Goal: Task Accomplishment & Management: Manage account settings

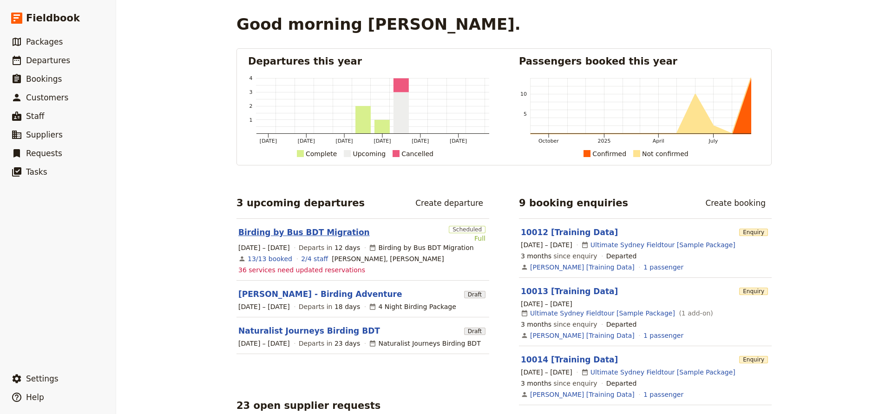
click at [292, 231] on link "Birding by Bus BDT Migration" at bounding box center [303, 232] width 131 height 11
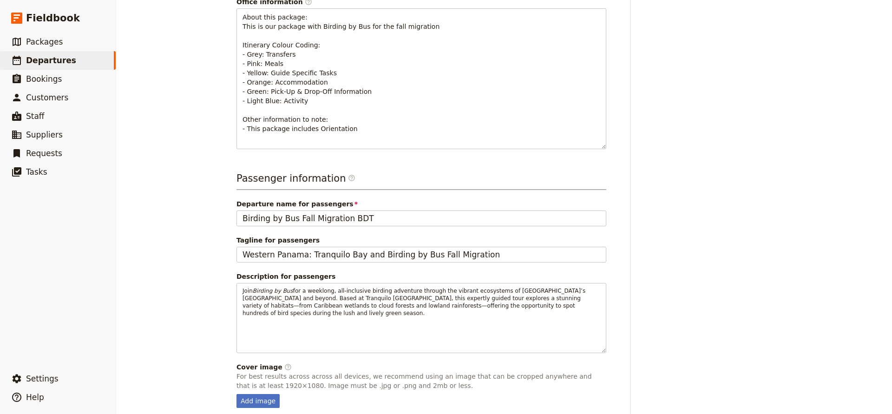
scroll to position [358, 0]
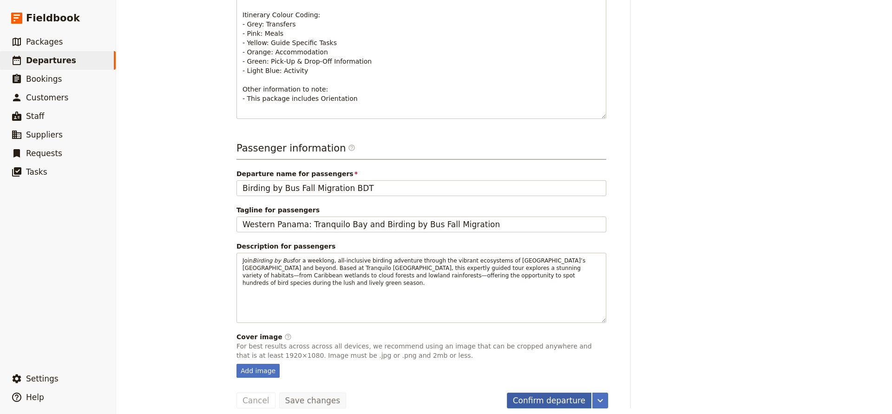
click at [545, 393] on button "Confirm departure" at bounding box center [549, 401] width 85 height 16
click at [542, 393] on button "Finalise departure" at bounding box center [549, 401] width 83 height 16
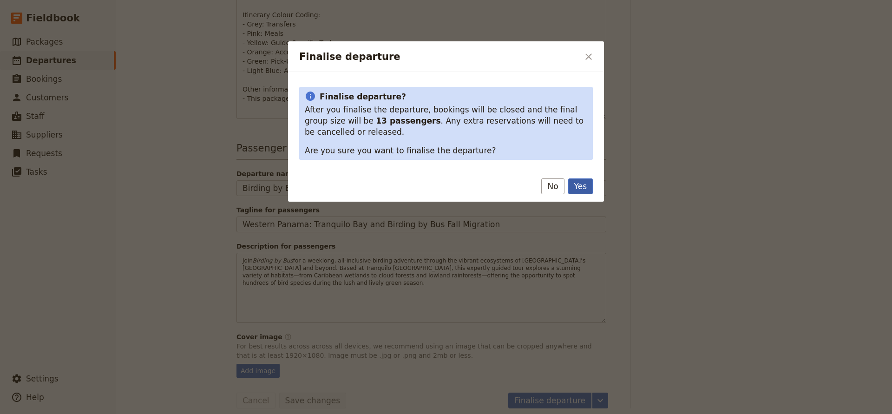
click at [578, 190] on button "Yes" at bounding box center [580, 186] width 25 height 16
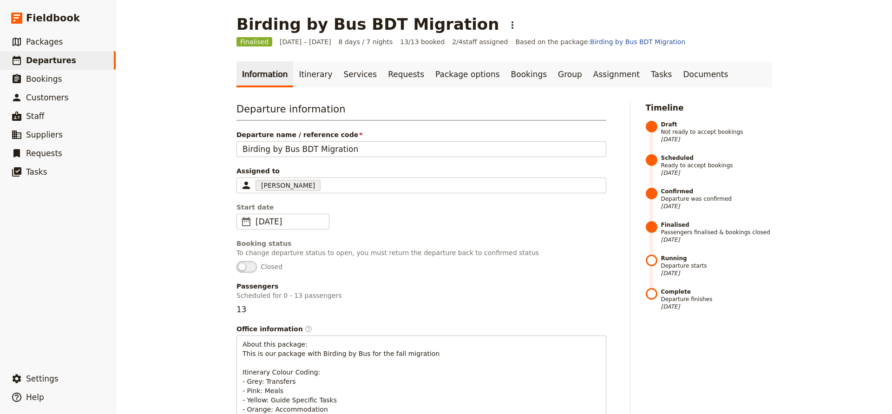
scroll to position [0, 0]
click at [354, 71] on link "Services" at bounding box center [360, 74] width 45 height 26
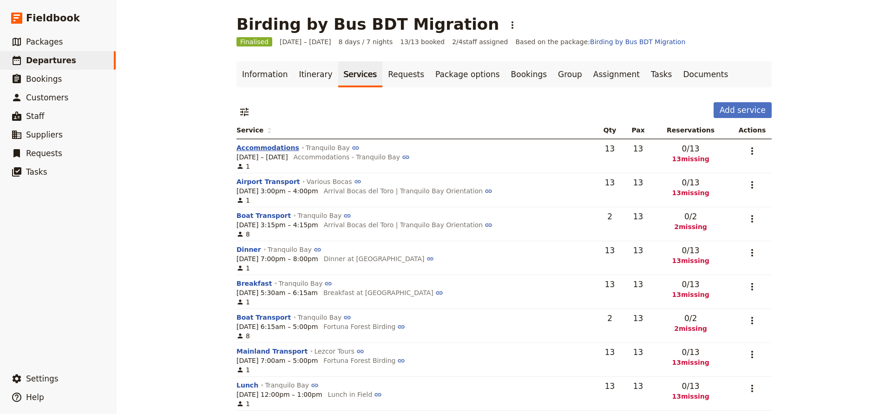
click at [268, 145] on button "Accommodations" at bounding box center [267, 147] width 63 height 9
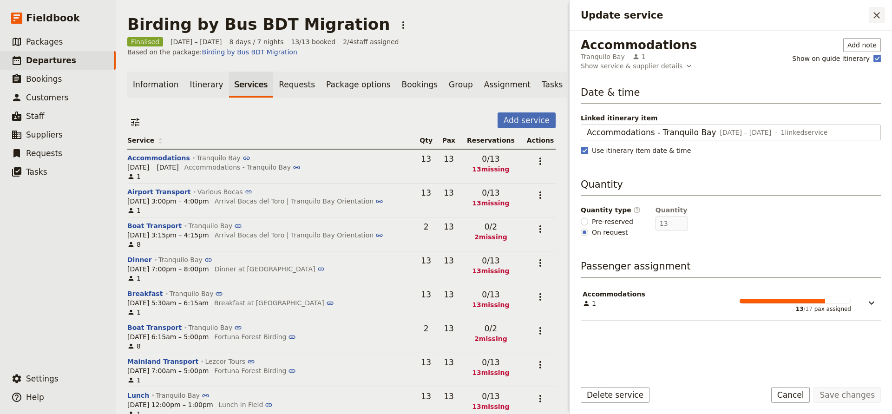
click at [873, 16] on icon "Close drawer" at bounding box center [876, 15] width 11 height 11
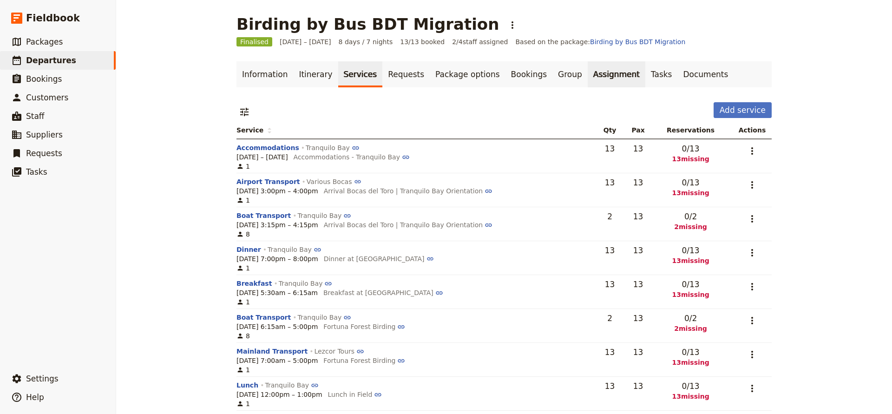
click at [588, 74] on link "Assignment" at bounding box center [617, 74] width 58 height 26
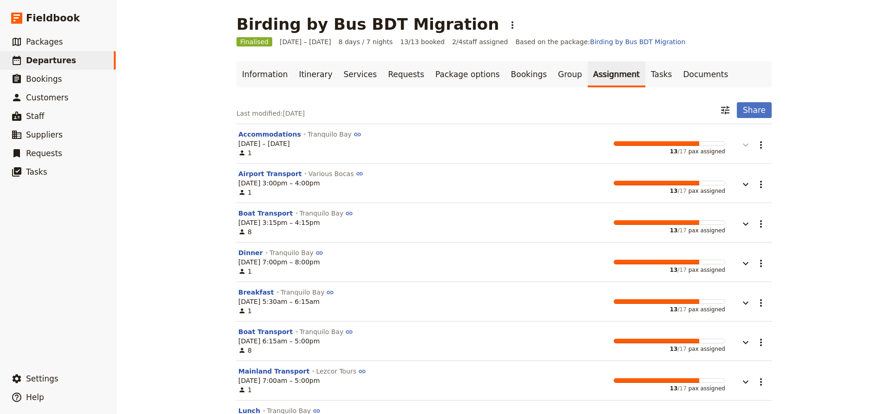
click at [744, 146] on icon "button" at bounding box center [746, 145] width 6 height 3
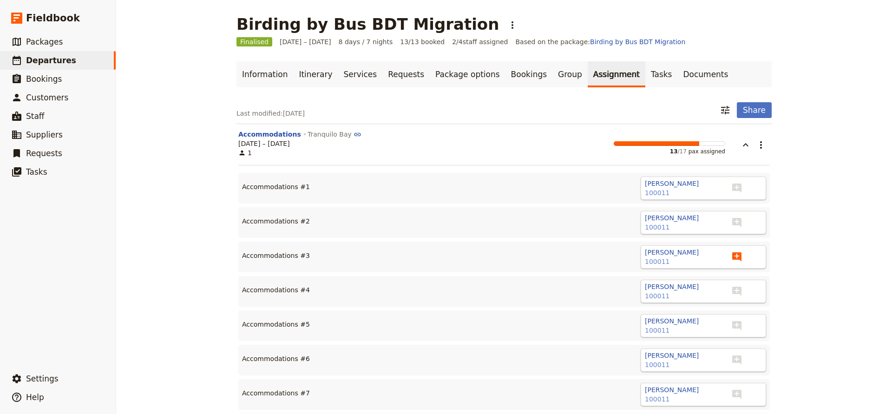
click at [739, 256] on icon "Add note" at bounding box center [736, 256] width 9 height 9
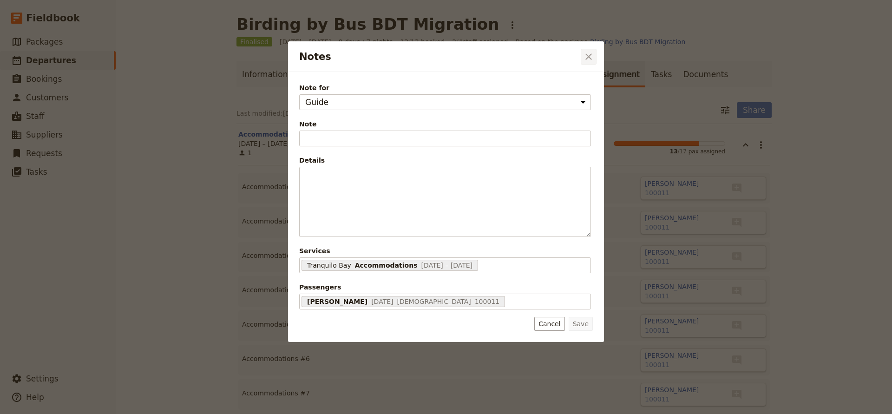
click at [588, 52] on icon "Close dialog" at bounding box center [588, 56] width 11 height 11
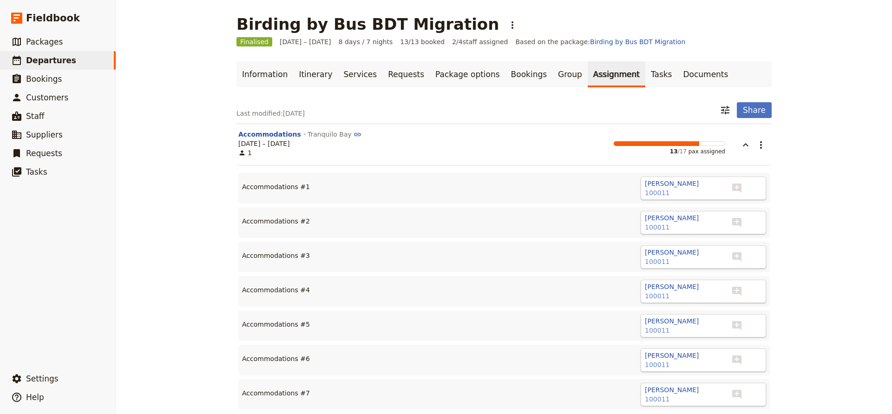
click at [340, 257] on div "Kenneth Faut 100011 ​ ​" at bounding box center [541, 256] width 449 height 23
click at [744, 142] on icon "button" at bounding box center [745, 144] width 11 height 11
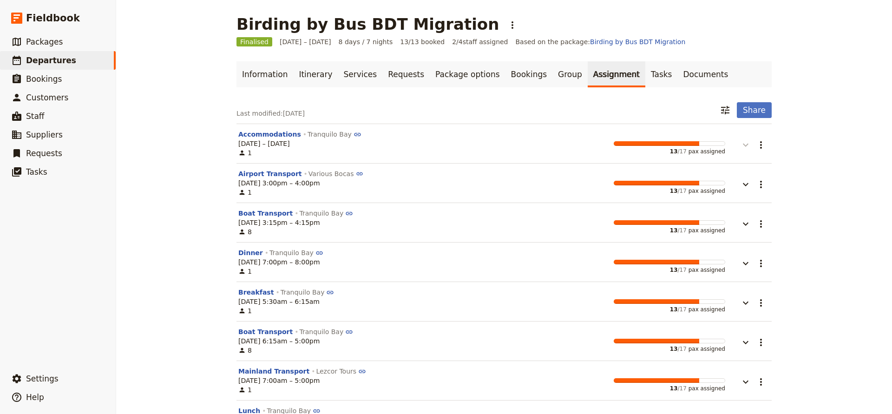
click at [744, 142] on icon "button" at bounding box center [745, 144] width 11 height 11
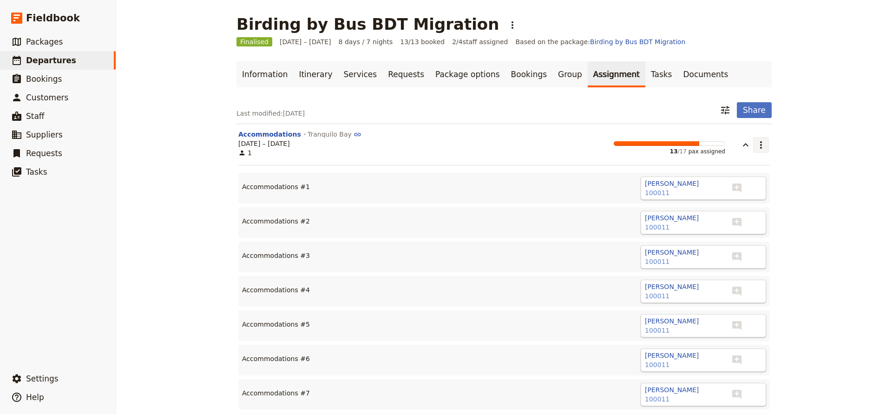
click at [762, 145] on icon "Actions" at bounding box center [760, 144] width 11 height 11
click at [719, 158] on section "Accommodations Tranquilo Bay 7 – 13 Oct 2025 1 13 / 17 pax assigned ​ Accommoda…" at bounding box center [503, 401] width 535 height 554
drag, startPoint x: 667, startPoint y: 222, endPoint x: 594, endPoint y: 268, distance: 86.6
click at [594, 268] on div "Accommodations #1 Christine Barney 100011 ​ ​ Accommodations #2 John Aromondo 1…" at bounding box center [503, 418] width 531 height 507
click at [739, 254] on icon "Add note" at bounding box center [736, 256] width 9 height 9
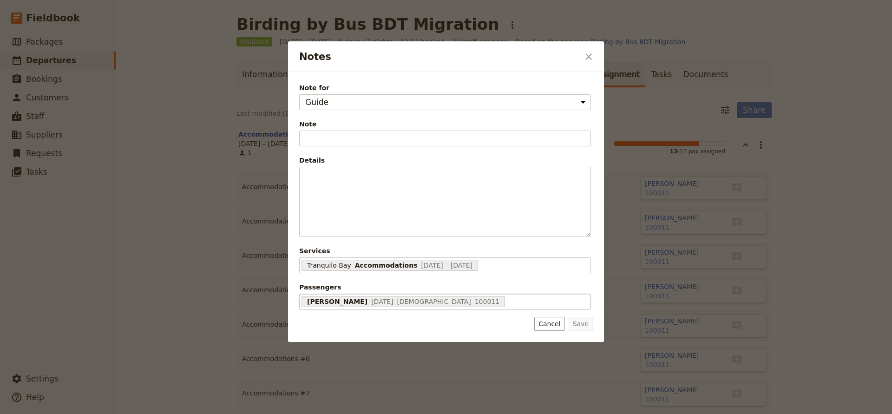
click at [492, 298] on div "Kenneth Faut 24 May 1952 Male 100011 68d47878b662bd9fc6b54c6d" at bounding box center [445, 302] width 292 height 16
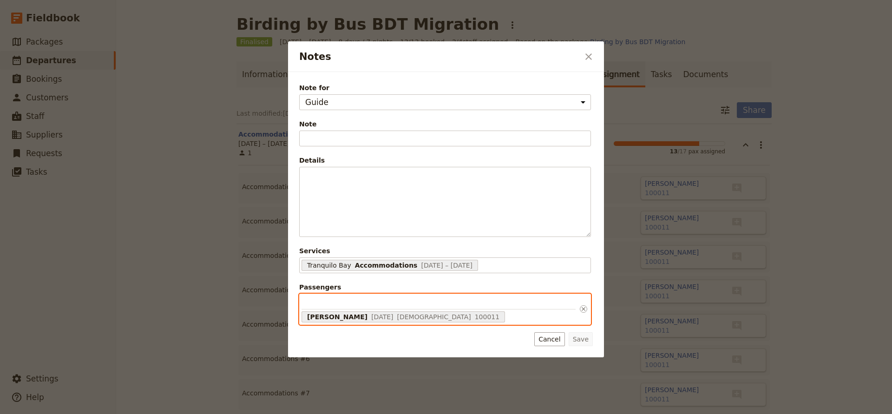
click at [492, 298] on input "Passengers Kenneth Faut 24 May 1952 Male 100011 68d47878b662bd9fc6b54c6d" at bounding box center [438, 302] width 274 height 13
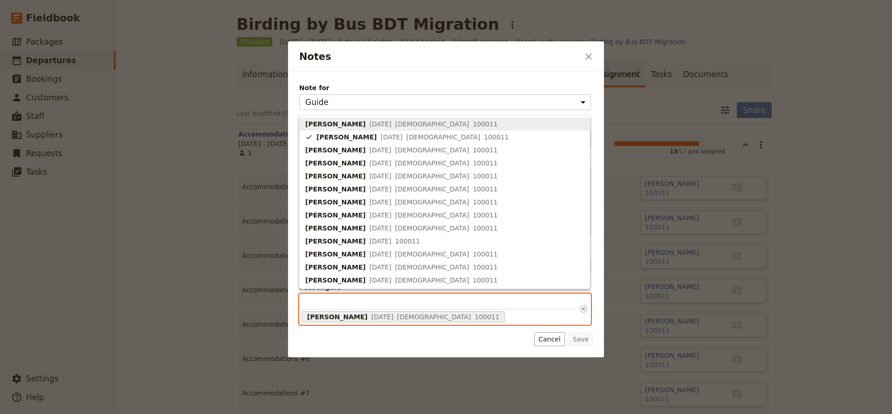
click at [369, 124] on span "10 Jun 1959" at bounding box center [380, 123] width 22 height 9
type input "68d47877b662bd9fc6b54c66, 68d47878b662bd9fc6b54c6d"
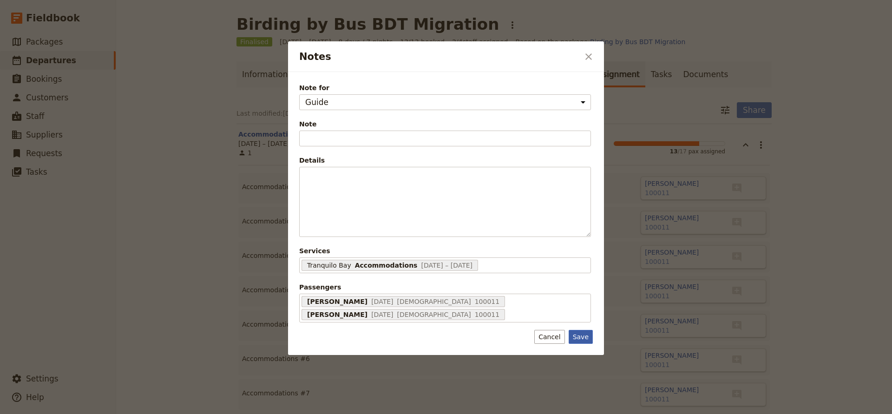
click at [579, 353] on div "Note for Guide Supplier assignment Note Fill out this field Details ​ ​ ​ ​ ​ ​…" at bounding box center [446, 213] width 316 height 283
click at [579, 338] on button "Save" at bounding box center [581, 337] width 24 height 14
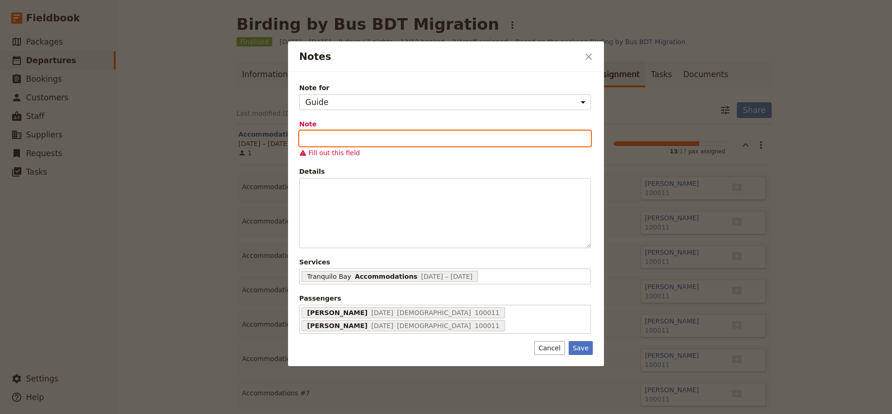
click at [401, 141] on input "Note" at bounding box center [445, 139] width 292 height 16
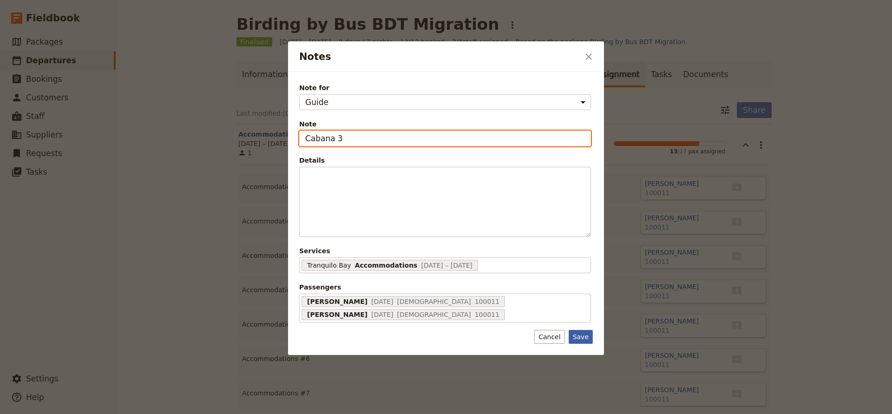
type input "Cabana 3"
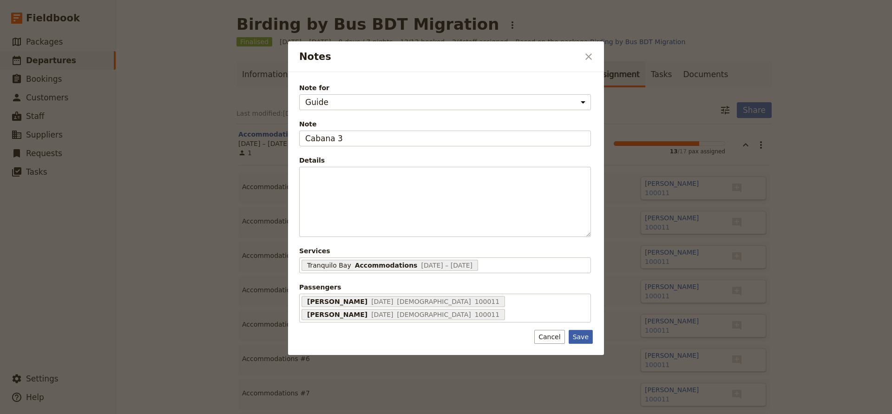
click at [580, 335] on button "Save" at bounding box center [581, 337] width 24 height 14
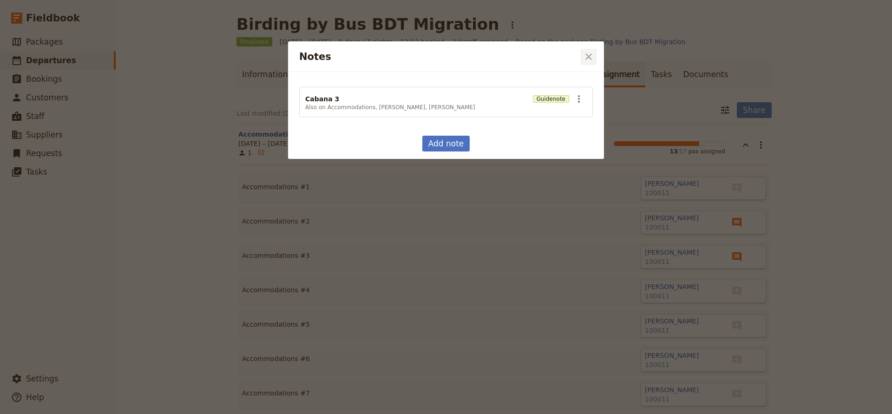
click at [586, 58] on icon "Close dialog" at bounding box center [588, 56] width 11 height 11
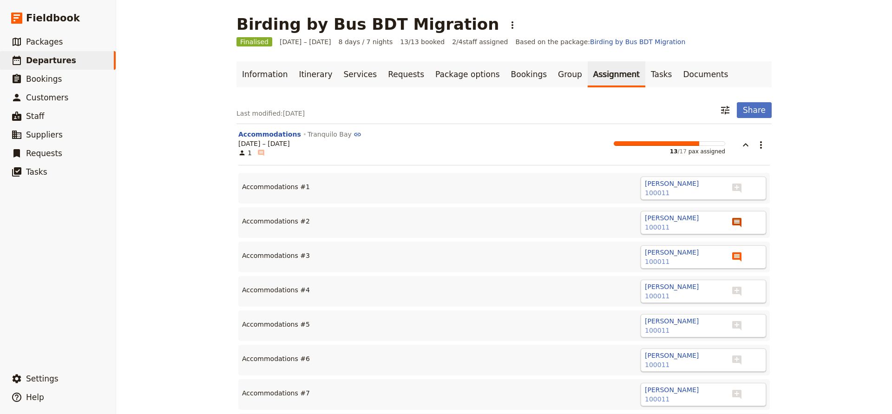
click at [732, 221] on icon "View notes" at bounding box center [736, 222] width 9 height 9
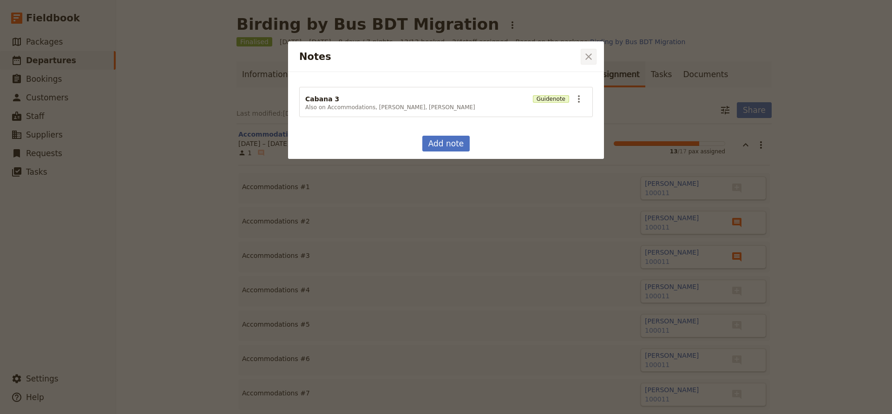
click at [585, 58] on icon "Close dialog" at bounding box center [588, 56] width 11 height 11
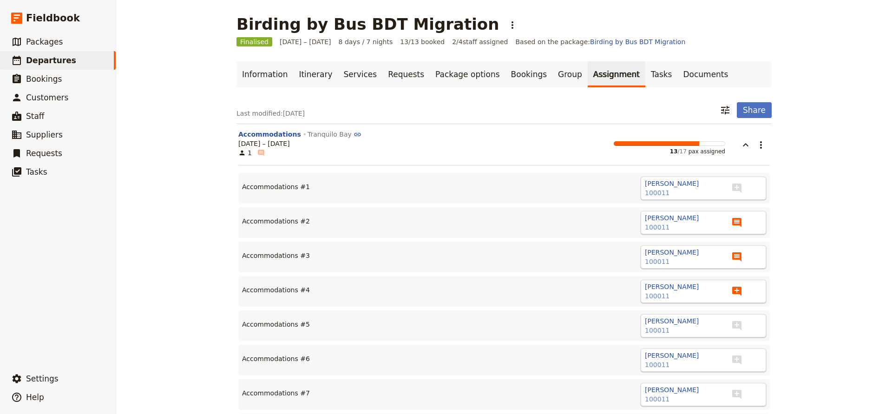
click at [735, 288] on icon "Add note" at bounding box center [736, 291] width 9 height 9
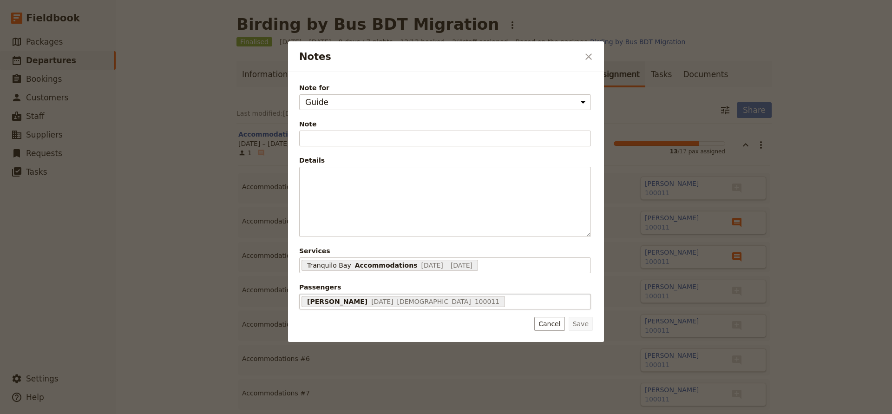
click at [491, 303] on div "Barbara Bailey 28 Aug 1959 Female 100011 68d47878b662bd9fc6b54c74" at bounding box center [445, 302] width 292 height 16
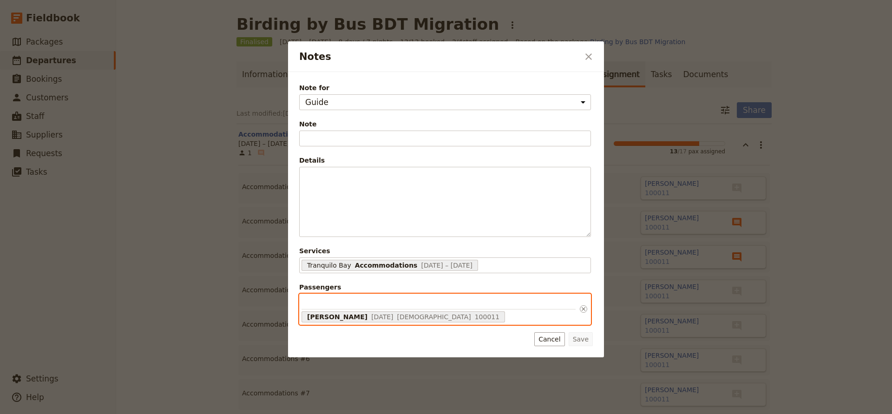
click at [491, 303] on input "Passengers Barbara Bailey 28 Aug 1959 Female 100011 68d47878b662bd9fc6b54c74" at bounding box center [438, 302] width 274 height 13
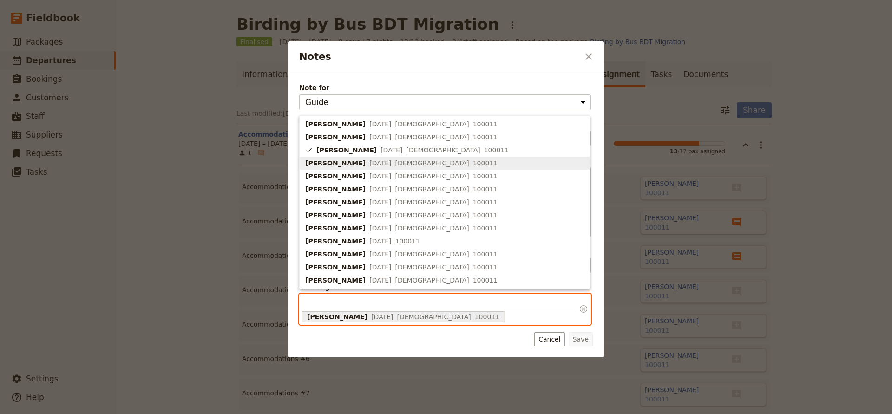
click at [385, 167] on span "18 Apr 1959" at bounding box center [380, 162] width 22 height 9
type input "68d47878b662bd9fc6b54c74, 68d47878b662bd9fc6b54c7b"
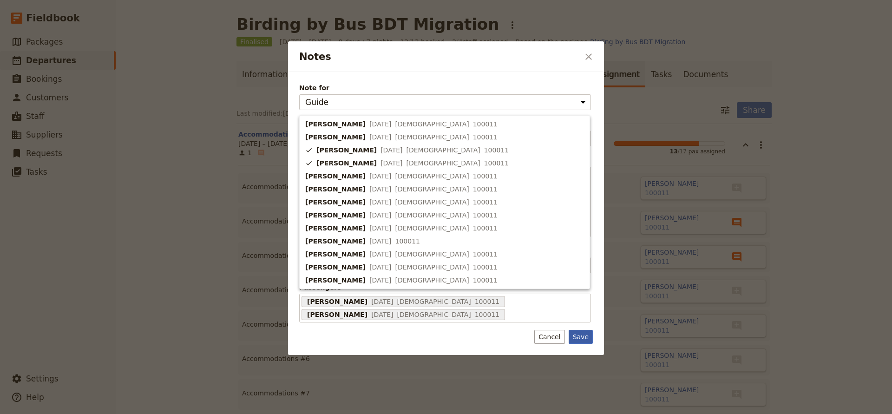
click at [581, 352] on div "Note for Guide Supplier assignment Note Fill out this field Details ​ ​ ​ ​ ​ ​…" at bounding box center [446, 213] width 316 height 283
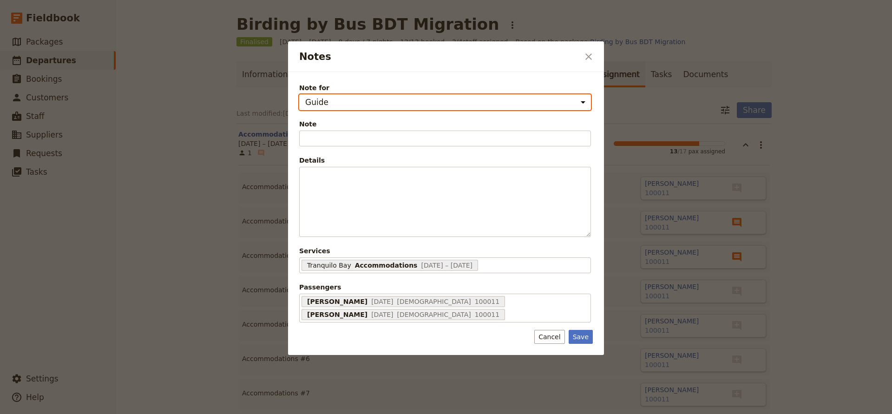
select select "SUPPLIER_ASSIGNMENT"
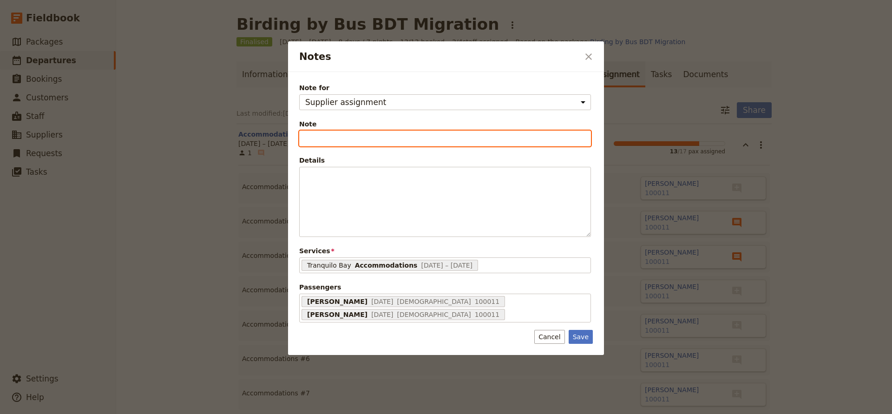
click at [347, 144] on input "Note" at bounding box center [445, 139] width 292 height 16
type input "Cabana 9"
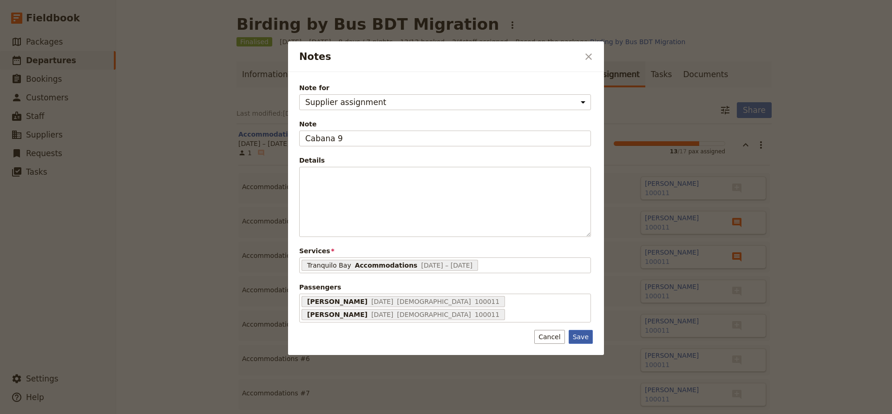
click at [583, 339] on button "Save" at bounding box center [581, 337] width 24 height 14
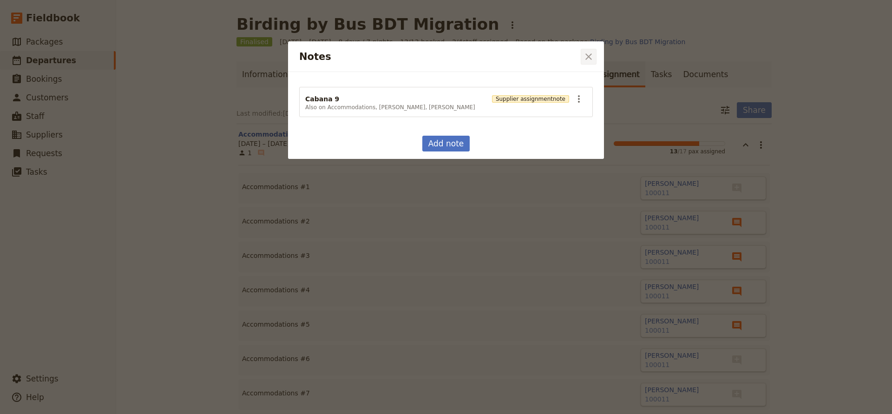
click at [591, 58] on icon "Close dialog" at bounding box center [588, 56] width 11 height 11
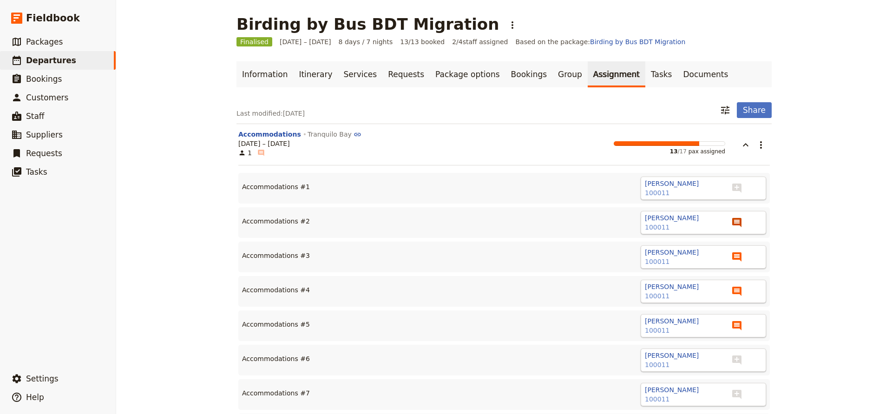
click at [738, 221] on icon "View notes" at bounding box center [736, 222] width 9 height 9
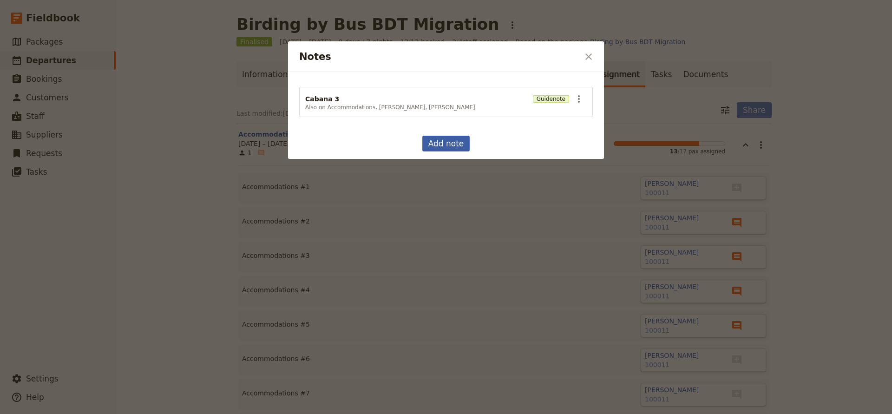
click at [452, 141] on button "Add note" at bounding box center [446, 144] width 48 height 16
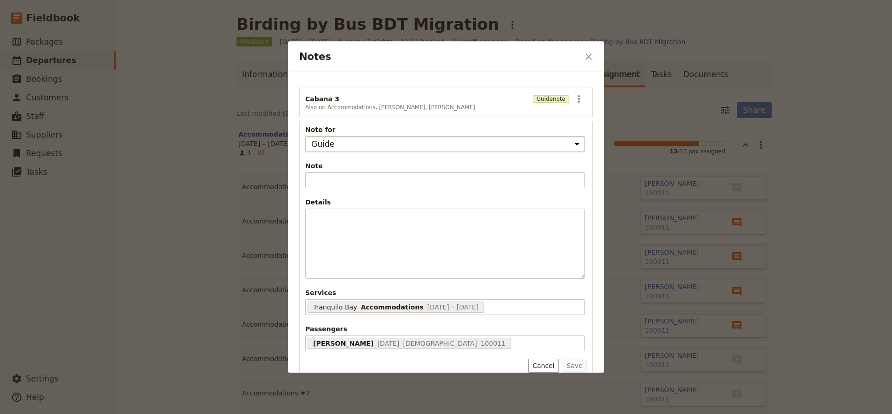
select select "SUPPLIER_ASSIGNMENT"
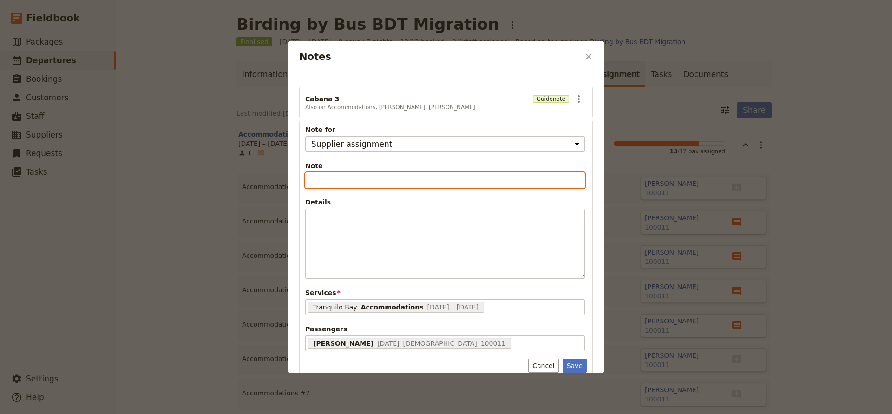
click at [415, 176] on input "Note" at bounding box center [445, 180] width 280 height 16
type input "Cabana 3"
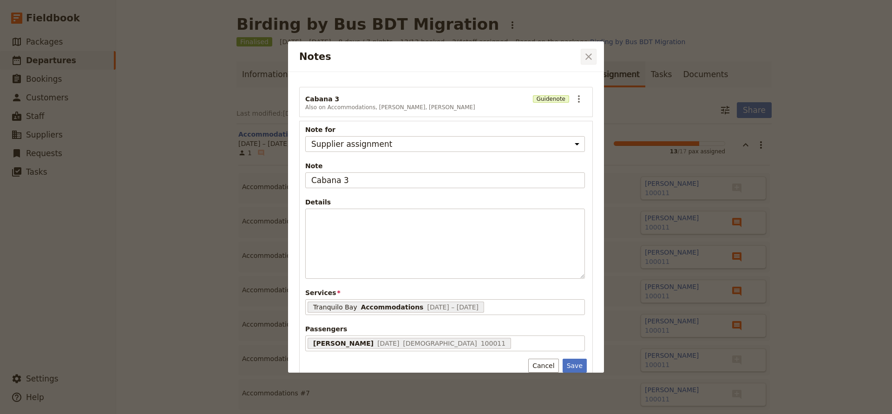
click at [583, 55] on icon "Close dialog" at bounding box center [588, 56] width 11 height 11
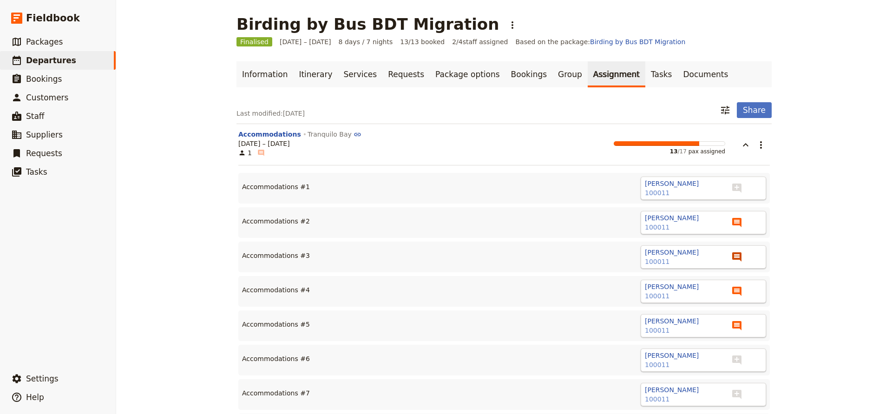
click at [733, 256] on icon "View notes" at bounding box center [736, 256] width 9 height 9
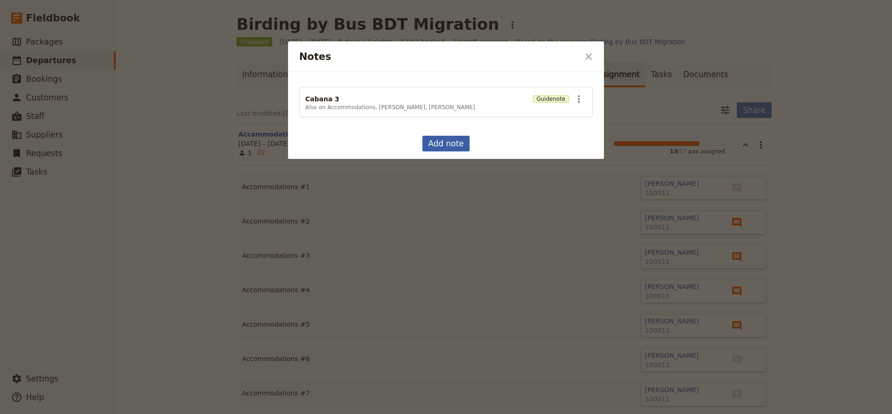
click at [456, 139] on button "Add note" at bounding box center [446, 144] width 48 height 16
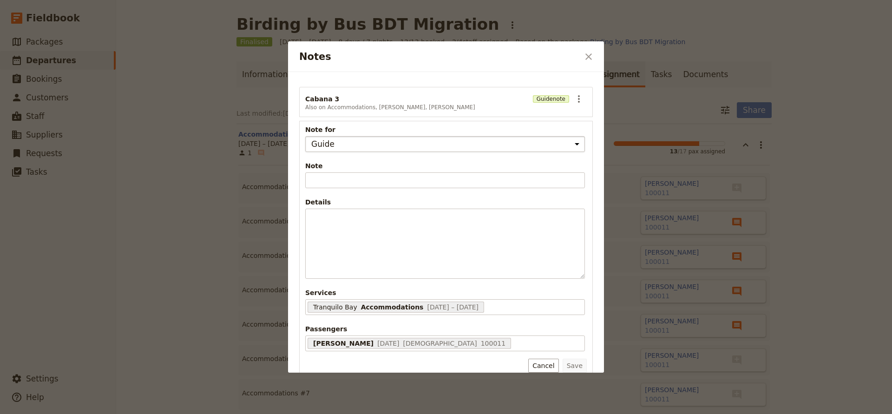
select select "SUPPLIER_ASSIGNMENT"
click at [470, 346] on div "Kenneth Faut 24 May 1952 Male 100011 68d47878b662bd9fc6b54c6d" at bounding box center [445, 343] width 280 height 16
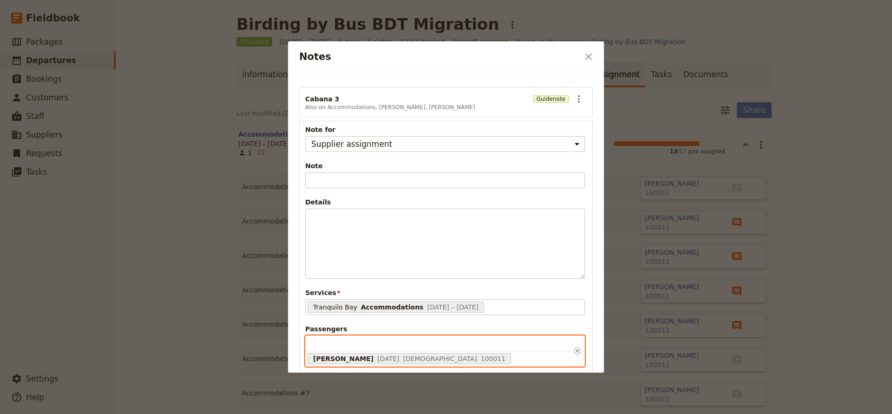
click at [470, 346] on input "Passengers Kenneth Faut 24 May 1952 Male 100011 68d47878b662bd9fc6b54c6d" at bounding box center [439, 344] width 262 height 13
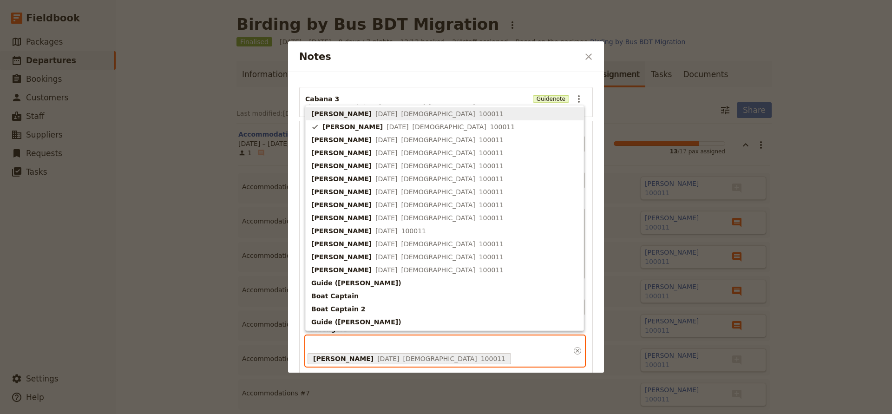
click at [375, 116] on span "10 Jun 1959" at bounding box center [386, 113] width 22 height 9
type input "68d47877b662bd9fc6b54c66, 68d47878b662bd9fc6b54c6d"
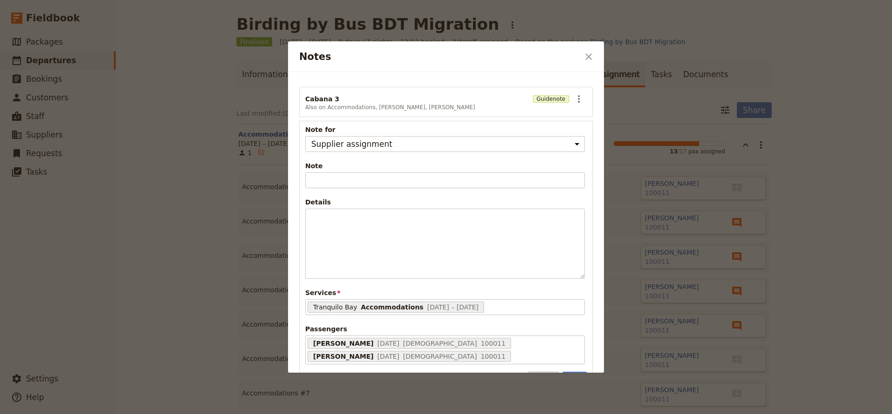
click at [550, 73] on div "Cabana 3 Also on Accommodations, John Aromondo, Kenneth Faut Guide note ​ Note …" at bounding box center [446, 222] width 316 height 301
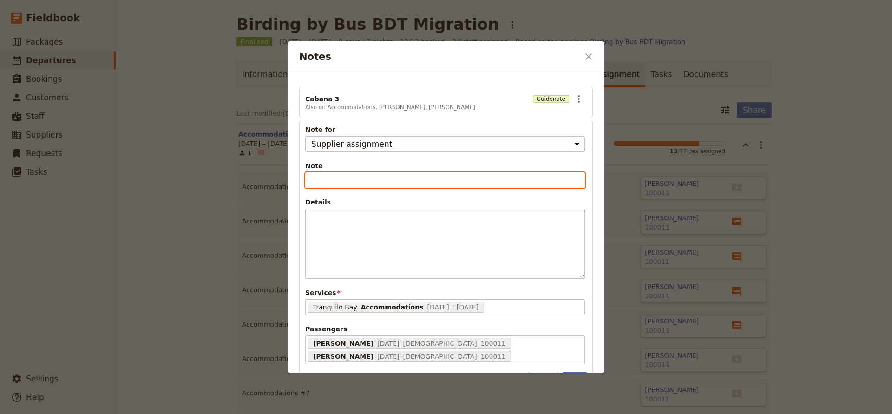
click at [362, 183] on input "Note" at bounding box center [445, 180] width 280 height 16
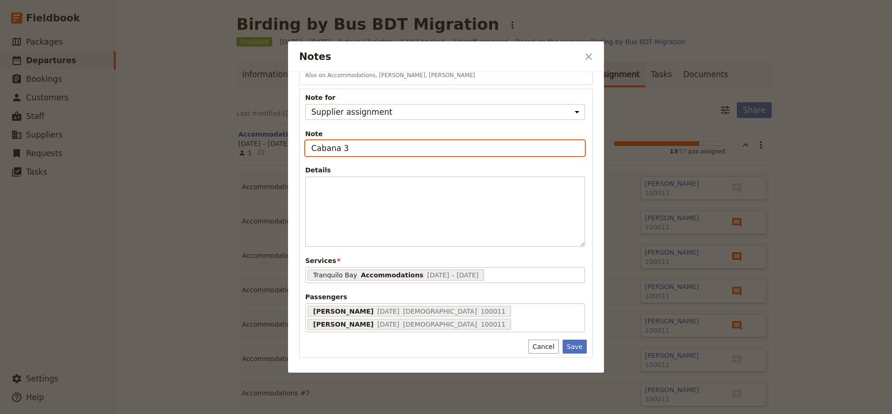
scroll to position [32, 0]
type input "Cabana 3"
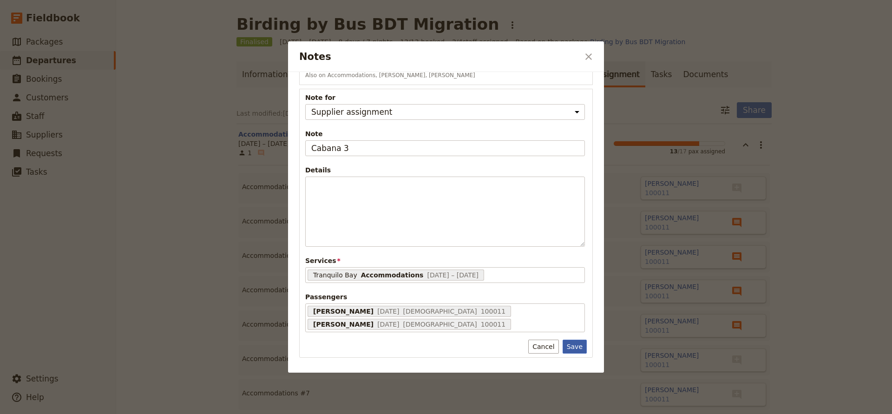
click at [577, 343] on button "Save" at bounding box center [575, 347] width 24 height 14
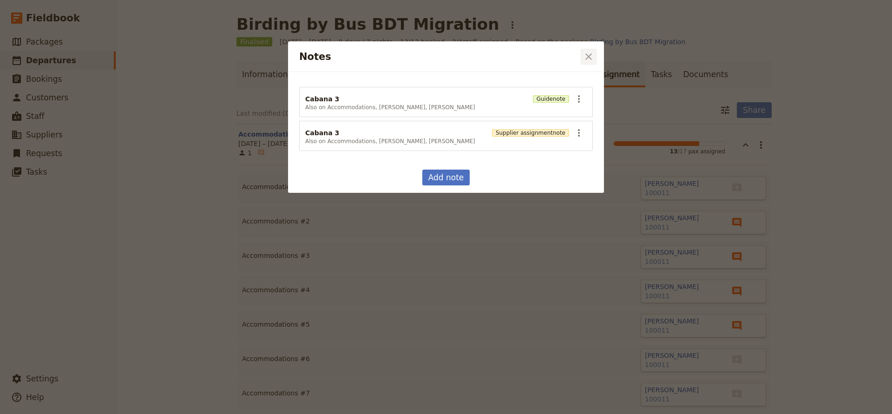
click at [588, 55] on icon "Close dialog" at bounding box center [588, 56] width 7 height 7
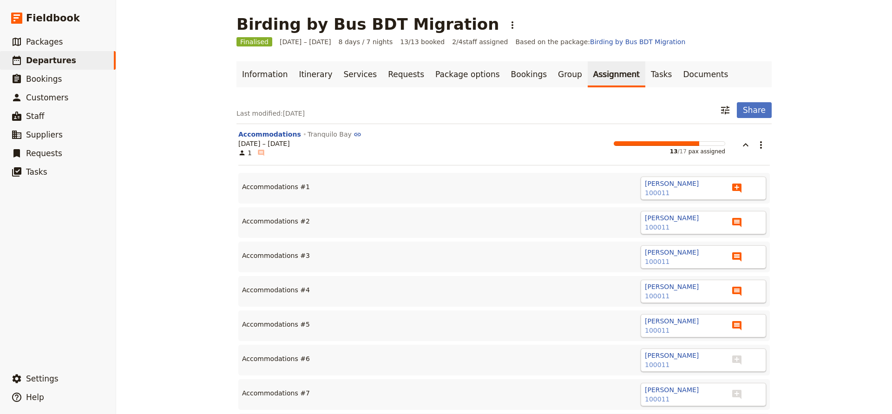
click at [738, 186] on icon "Add note" at bounding box center [736, 187] width 9 height 9
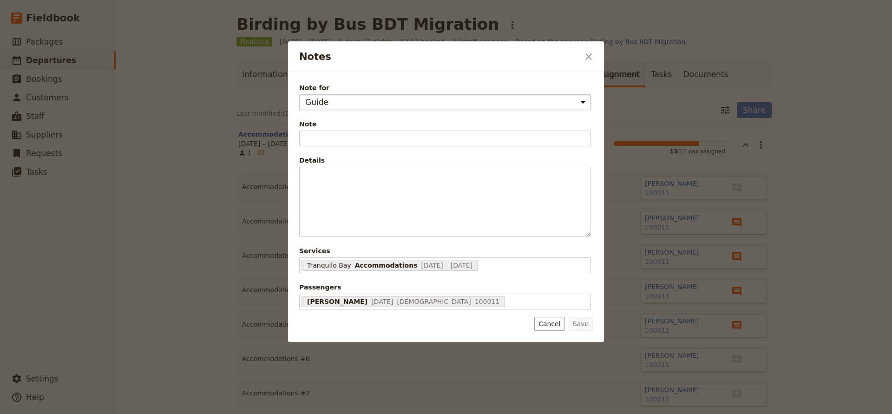
select select "SUPPLIER_ASSIGNMENT"
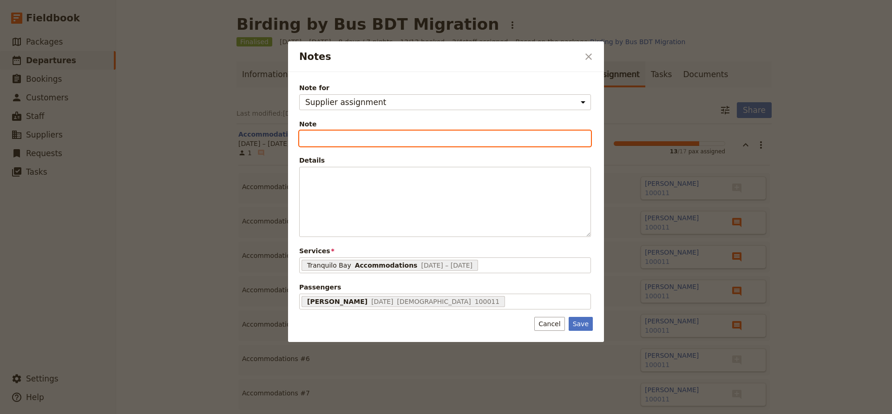
click at [426, 137] on input "Note" at bounding box center [445, 139] width 292 height 16
type input "Cabana 5"
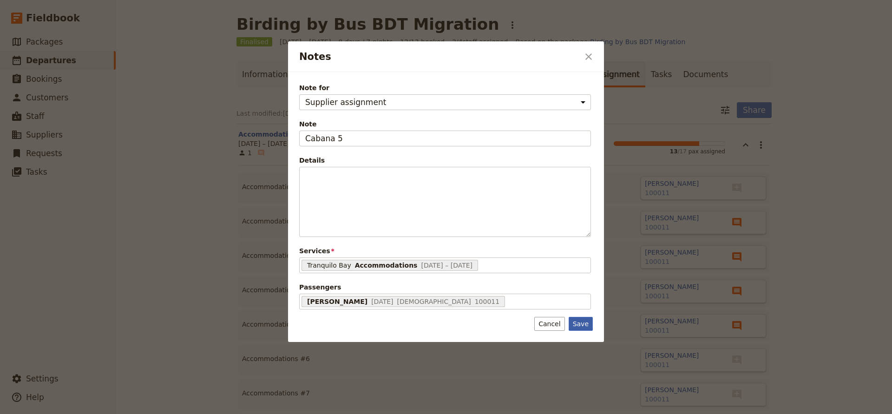
click at [579, 322] on button "Save" at bounding box center [581, 324] width 24 height 14
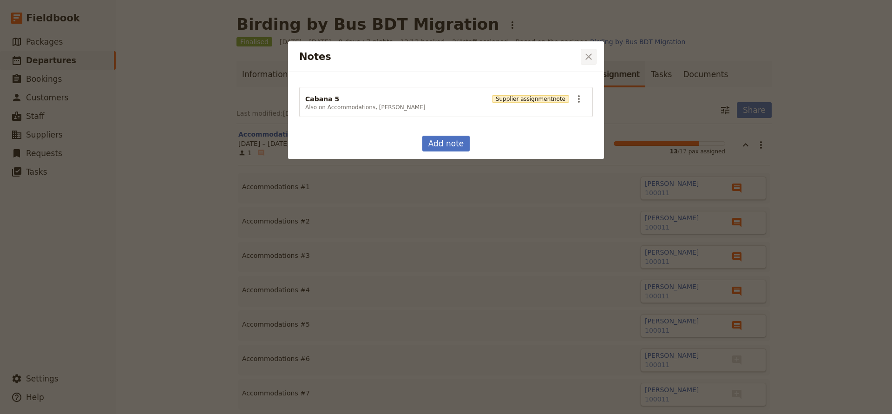
click at [587, 57] on icon "Close dialog" at bounding box center [588, 56] width 11 height 11
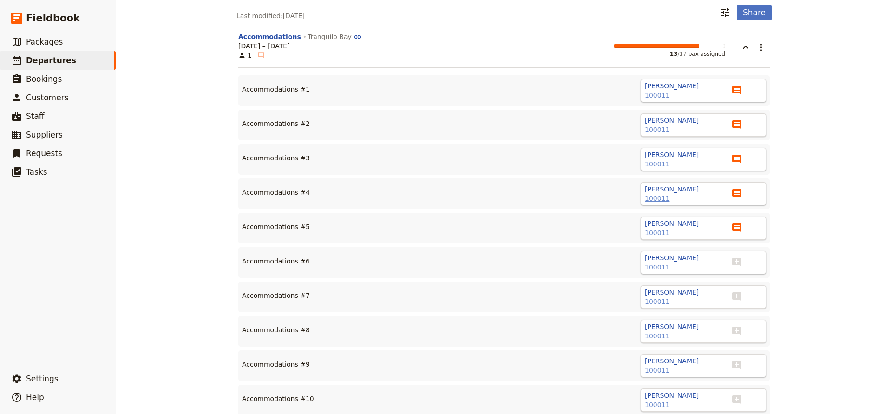
scroll to position [98, 0]
click at [737, 262] on icon "Add note" at bounding box center [736, 261] width 11 height 11
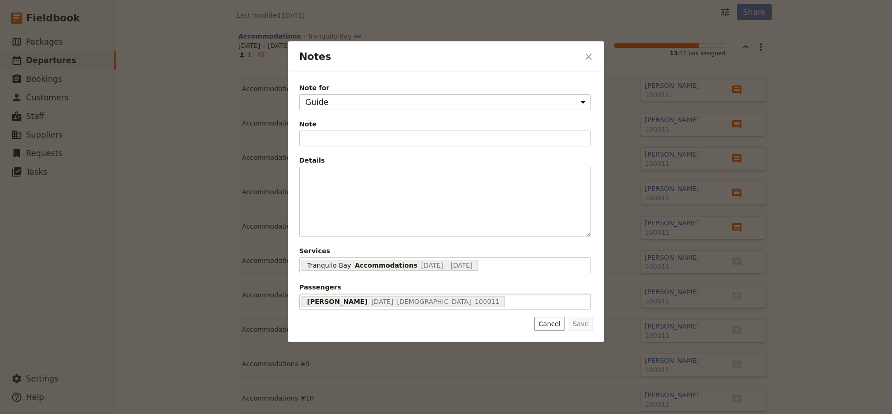
click at [516, 298] on div "Richard Urquhart 17 Feb 1953 Male 100011 68d47879b662bd9fc6b54c82" at bounding box center [445, 302] width 292 height 16
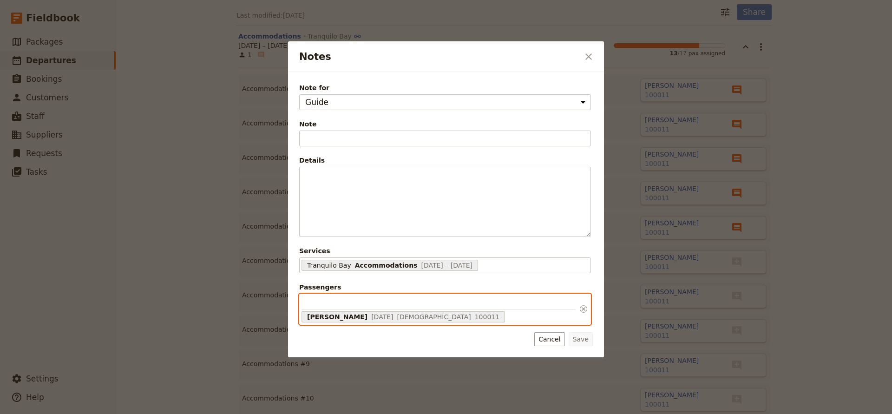
click at [516, 298] on input "Passengers Richard Urquhart 17 Feb 1953 Male 100011 68d47879b662bd9fc6b54c82" at bounding box center [438, 302] width 274 height 13
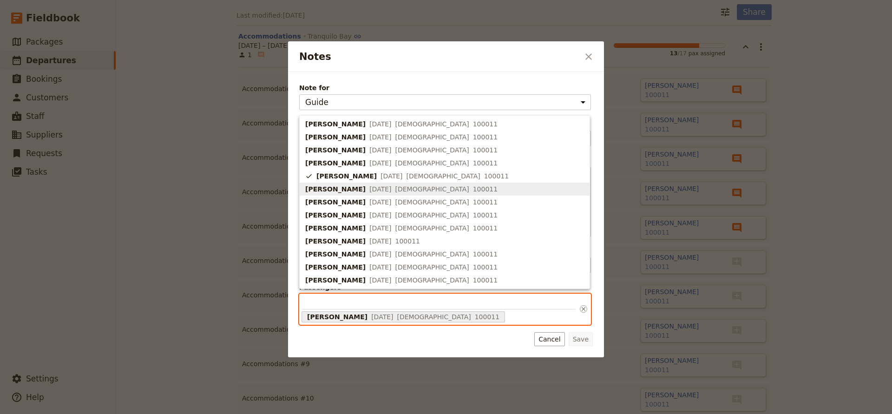
click at [391, 187] on span "23 Mar 1957" at bounding box center [380, 188] width 22 height 9
type input "68d47879b662bd9fc6b54c82, 68d47879b662bd9fc6b54c89"
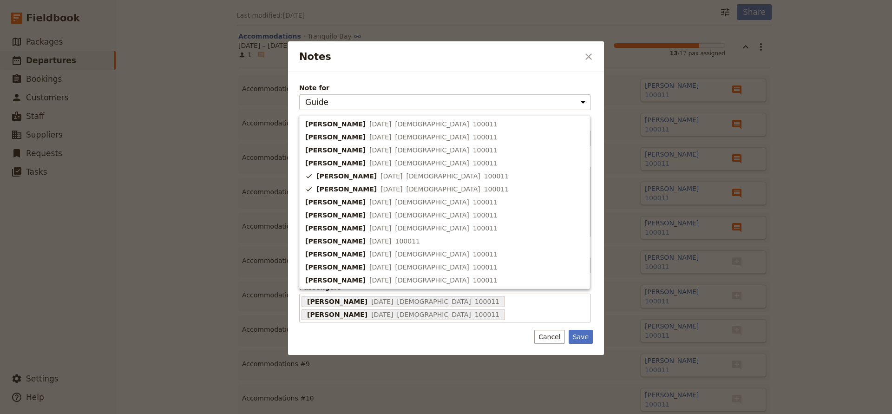
click at [584, 351] on div "Note for Guide Supplier assignment Note Fill out this field Details ​ ​ ​ ​ ​ ​…" at bounding box center [446, 213] width 316 height 283
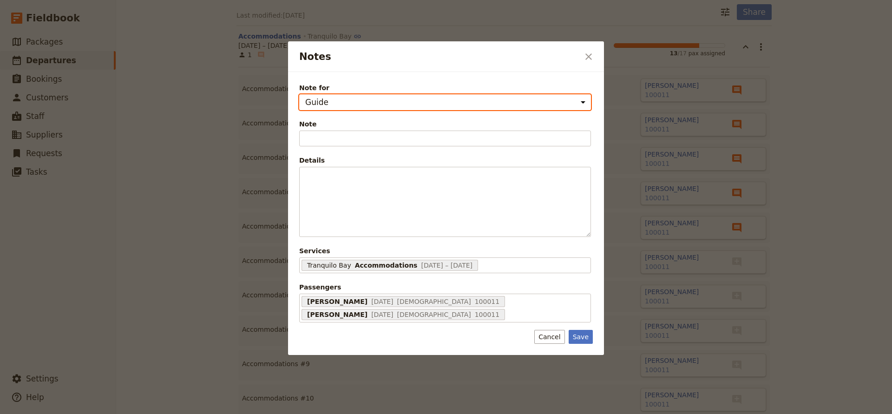
select select "SUPPLIER_ASSIGNMENT"
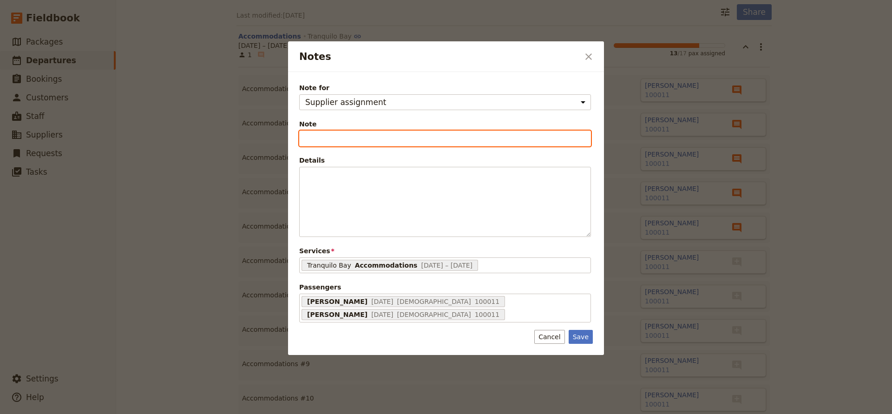
click at [406, 139] on input "Note" at bounding box center [445, 139] width 292 height 16
type input "Cabana 4"
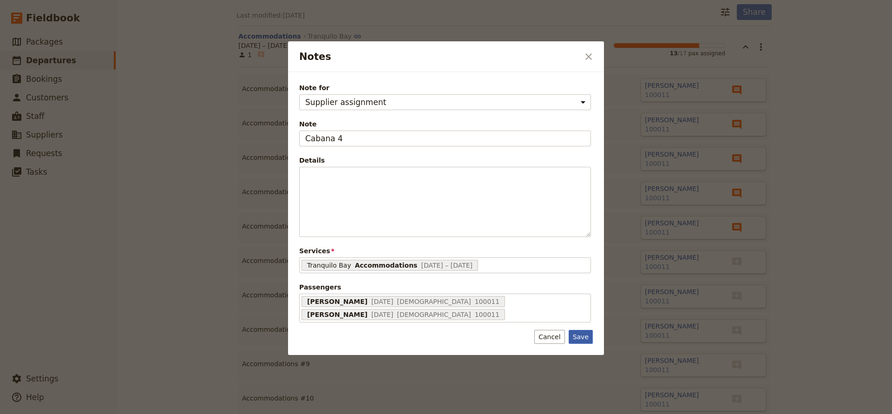
click at [581, 334] on button "Save" at bounding box center [581, 337] width 24 height 14
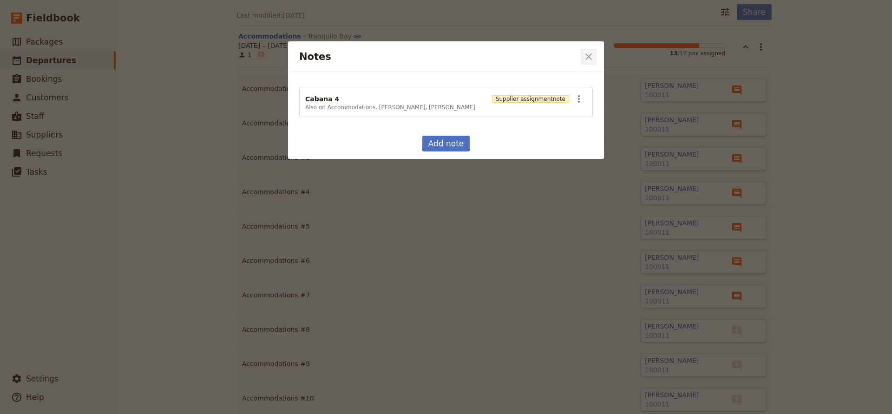
click at [589, 57] on icon "Close dialog" at bounding box center [588, 56] width 11 height 11
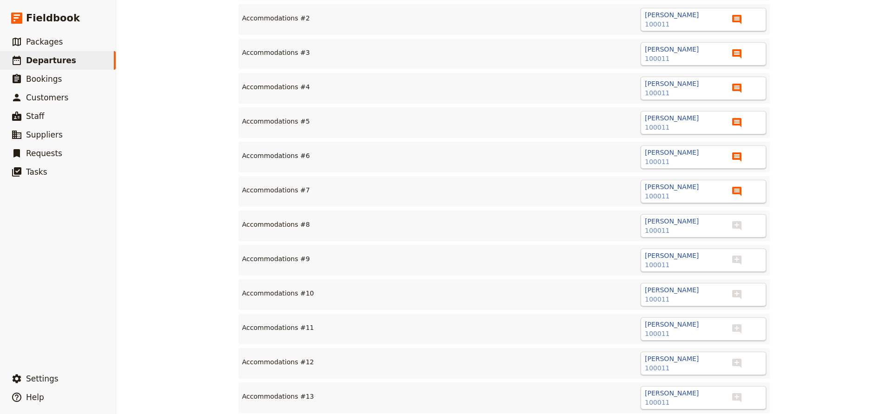
scroll to position [203, 0]
click at [737, 190] on icon "View notes" at bounding box center [736, 190] width 9 height 9
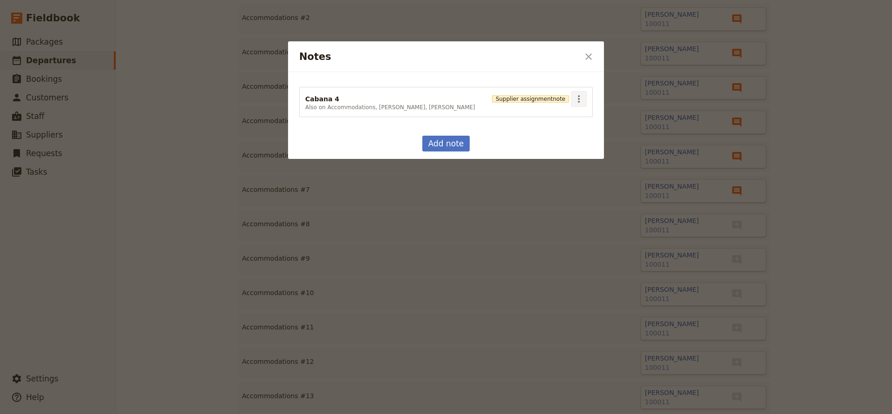
click at [579, 98] on icon "Actions" at bounding box center [579, 98] width 2 height 7
click at [579, 120] on span "Edit note" at bounding box center [591, 119] width 29 height 9
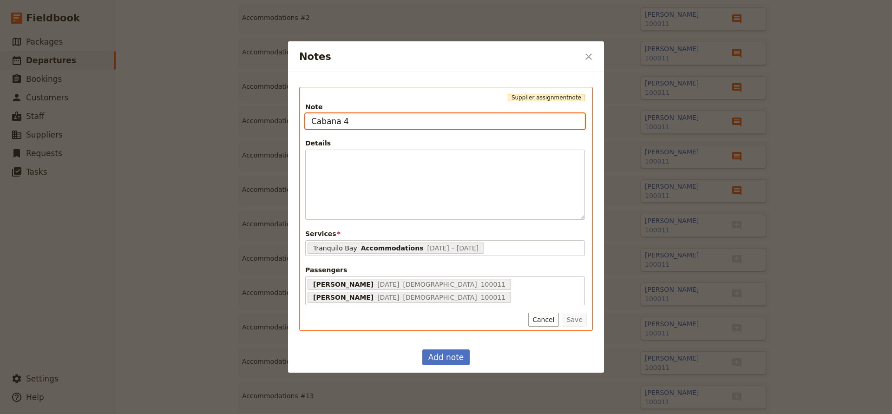
click at [367, 126] on input "Cabana 4" at bounding box center [445, 121] width 280 height 16
type input "Cabana 2"
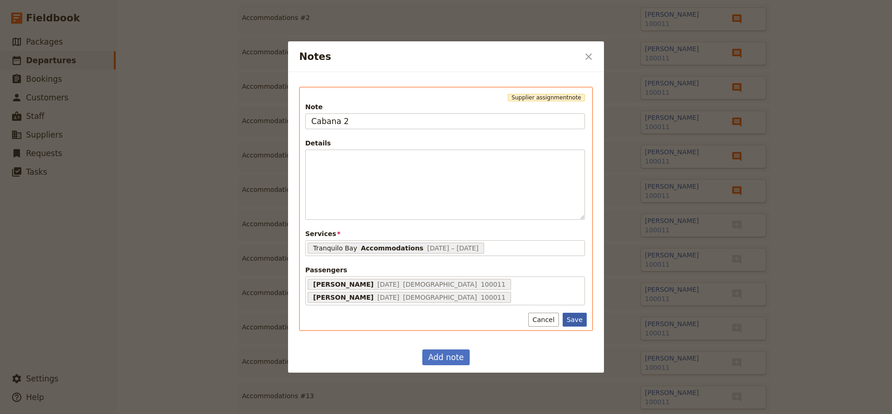
click at [569, 321] on button "Save" at bounding box center [575, 320] width 24 height 14
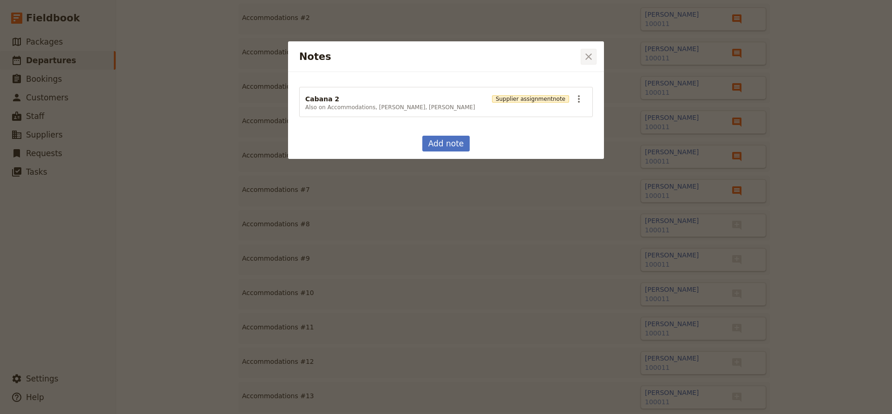
click at [587, 53] on icon "Close dialog" at bounding box center [588, 56] width 11 height 11
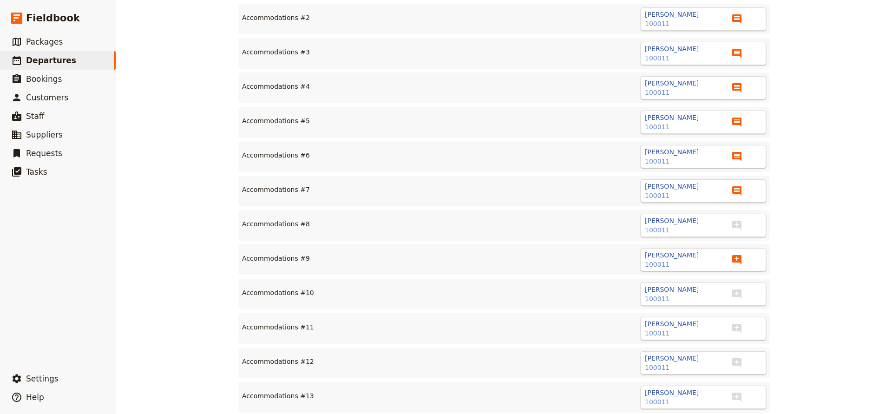
click at [737, 258] on icon "Add note" at bounding box center [736, 259] width 9 height 9
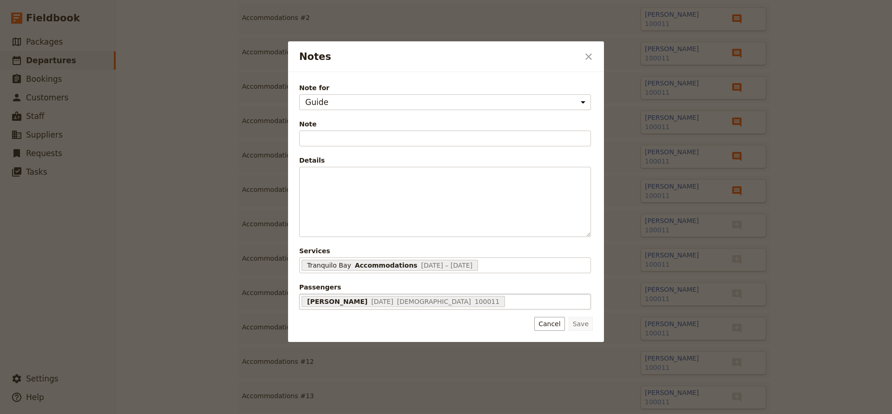
click at [484, 305] on div "James Boggs 5 Apr 1960 Male 100011 68d4787db662bd9fc6b54c97" at bounding box center [445, 302] width 292 height 16
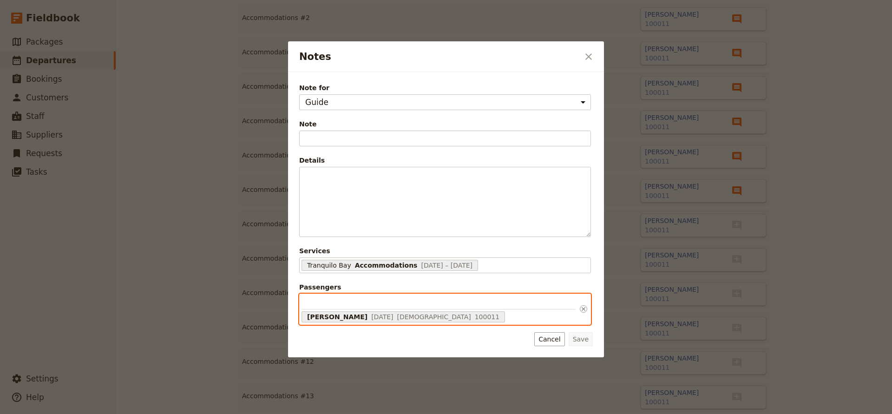
click at [484, 305] on input "Passengers James Boggs 5 Apr 1960 Male 100011 68d4787db662bd9fc6b54c97" at bounding box center [438, 302] width 274 height 13
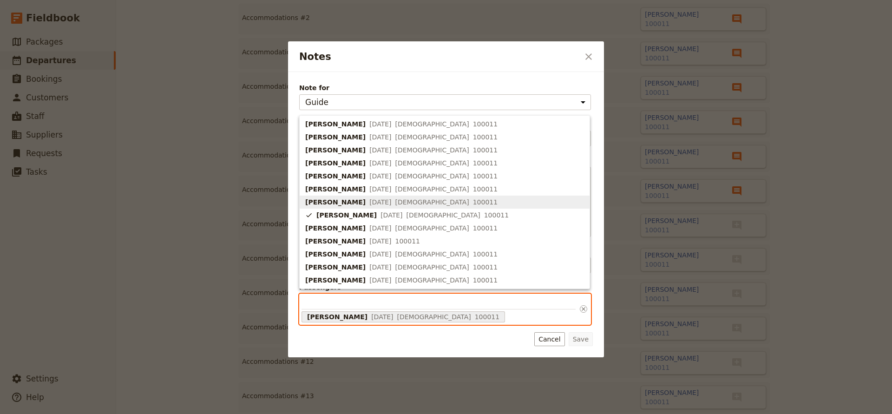
click at [374, 198] on span "1 Feb 1961" at bounding box center [380, 201] width 22 height 9
type input "68d4787cb662bd9fc6b54c90, 68d4787db662bd9fc6b54c97"
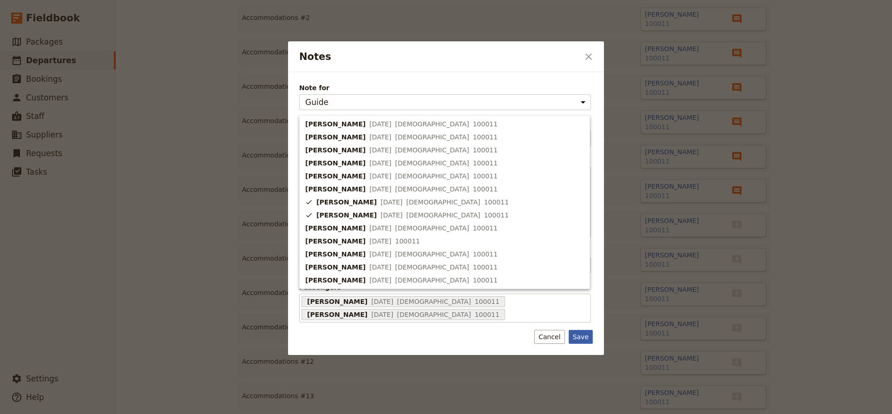
click at [580, 341] on div "Note for Guide Supplier assignment Note Fill out this field Details ​ ​ ​ ​ ​ ​…" at bounding box center [446, 213] width 316 height 283
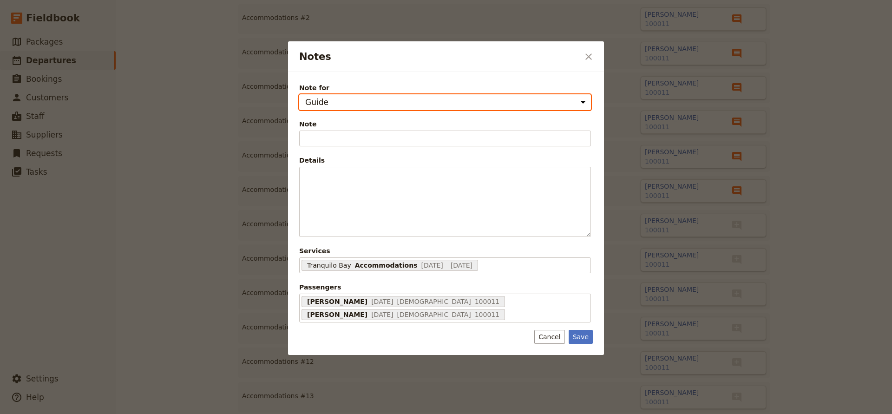
select select "SUPPLIER_ASSIGNMENT"
drag, startPoint x: 576, startPoint y: 100, endPoint x: 377, endPoint y: 137, distance: 202.5
click at [377, 137] on div "Note for Guide Supplier assignment Note Fill out this field Details ​ ​ ​ ​ ​ ​…" at bounding box center [445, 202] width 292 height 239
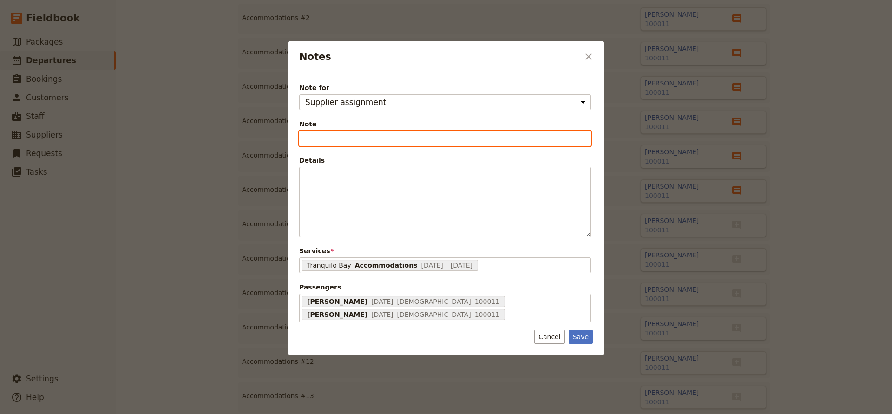
click at [388, 140] on input "Note" at bounding box center [445, 139] width 292 height 16
type input "Cabana 4"
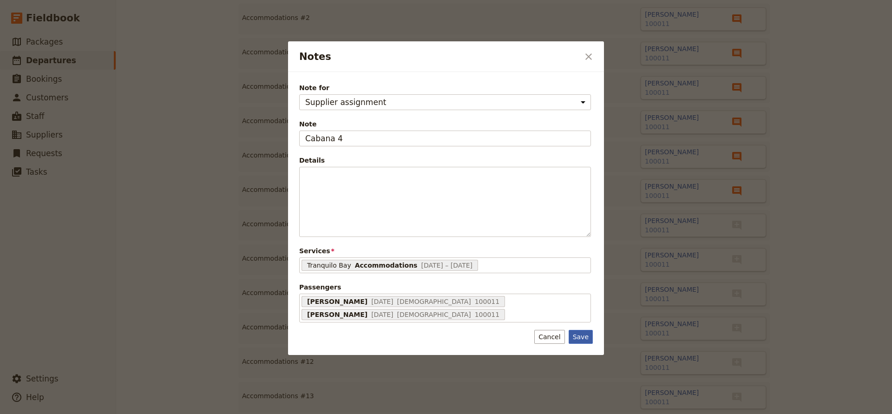
click at [577, 330] on button "Save" at bounding box center [581, 337] width 24 height 14
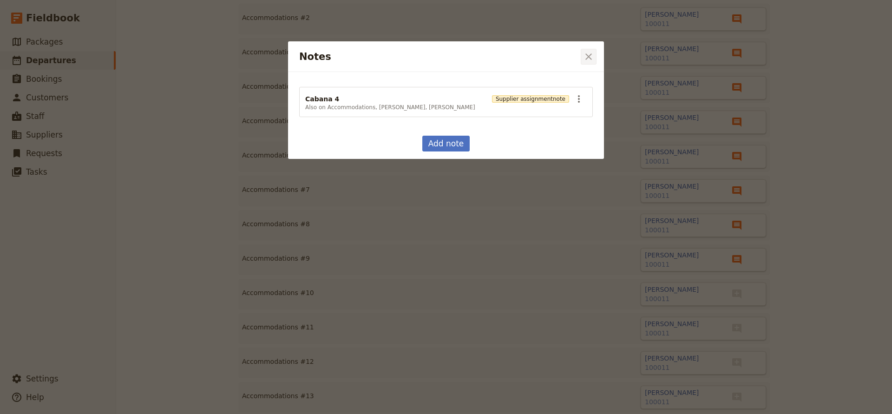
click at [592, 52] on icon "Close dialog" at bounding box center [588, 56] width 11 height 11
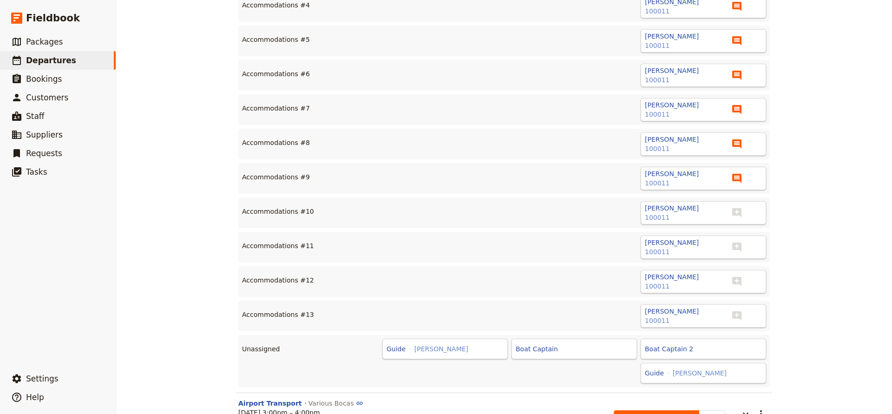
scroll to position [288, 0]
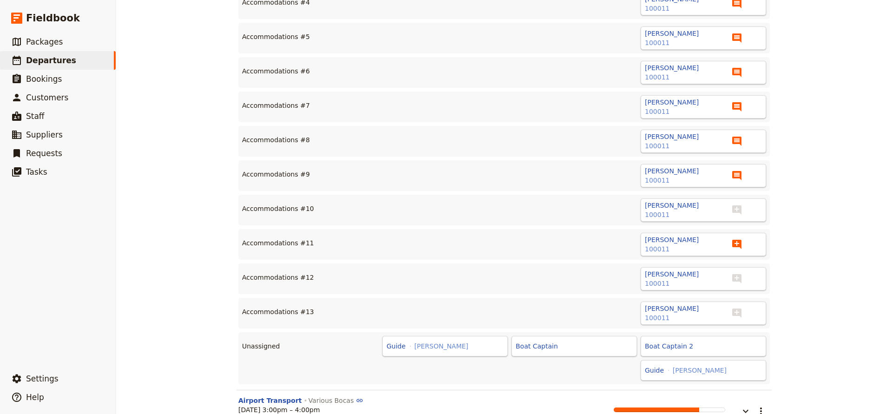
click at [736, 242] on icon "Add note" at bounding box center [736, 244] width 9 height 9
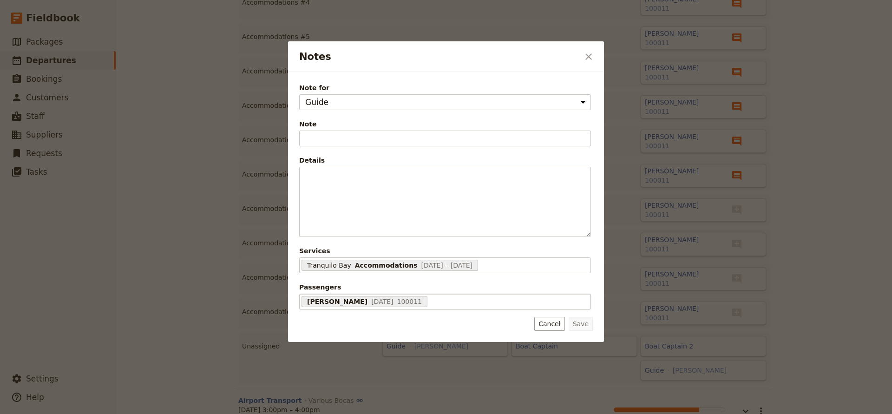
click at [431, 301] on div "Angel Poe 11 Mar 1976 100011 68d4787db662bd9fc6b54ca5" at bounding box center [445, 302] width 292 height 16
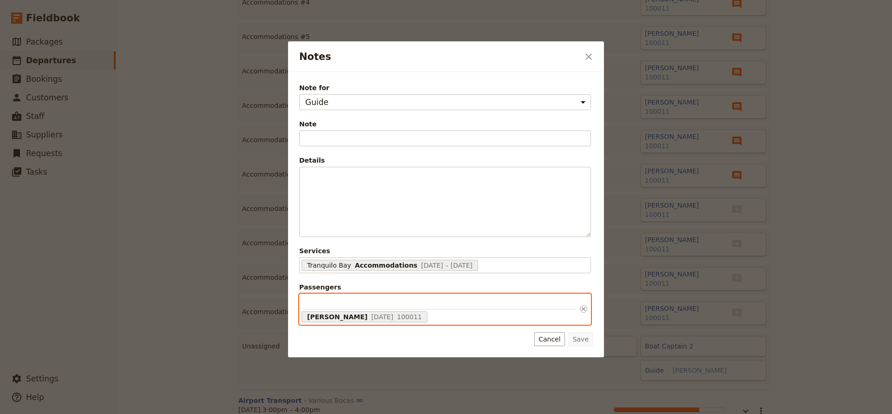
click at [431, 301] on input "Passengers Angel Poe 11 Mar 1976 100011 68d4787db662bd9fc6b54ca5" at bounding box center [438, 302] width 274 height 13
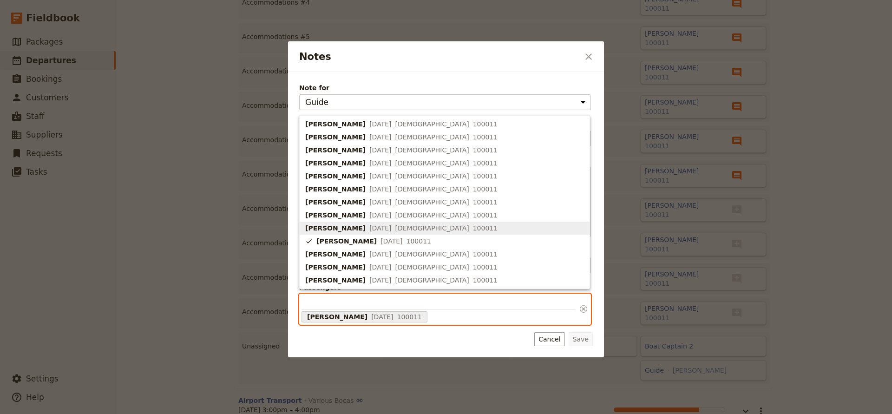
click at [373, 231] on span "17 Mar 1993" at bounding box center [380, 227] width 22 height 9
type input "68d4787db662bd9fc6b54c9e, 68d4787db662bd9fc6b54ca5"
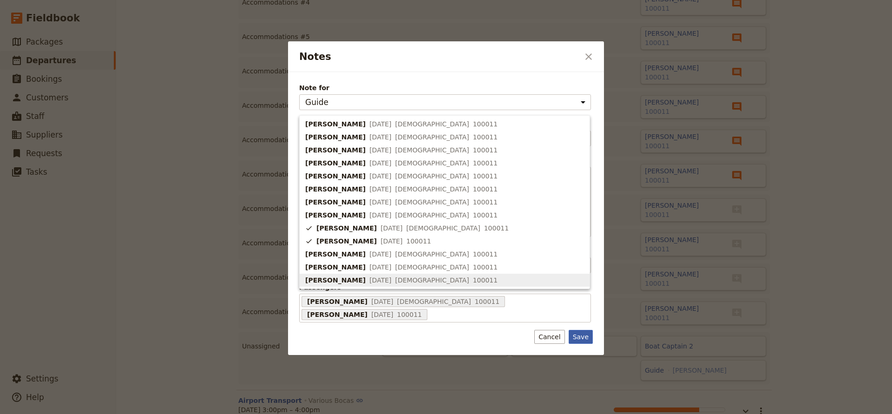
click at [575, 340] on div "Note for Guide Supplier assignment Note Fill out this field Details ​ ​ ​ ​ ​ ​…" at bounding box center [446, 213] width 316 height 283
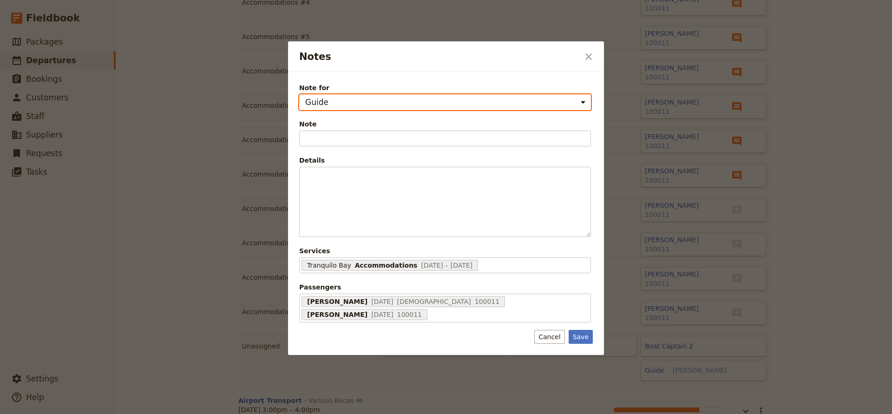
select select "SUPPLIER_ASSIGNMENT"
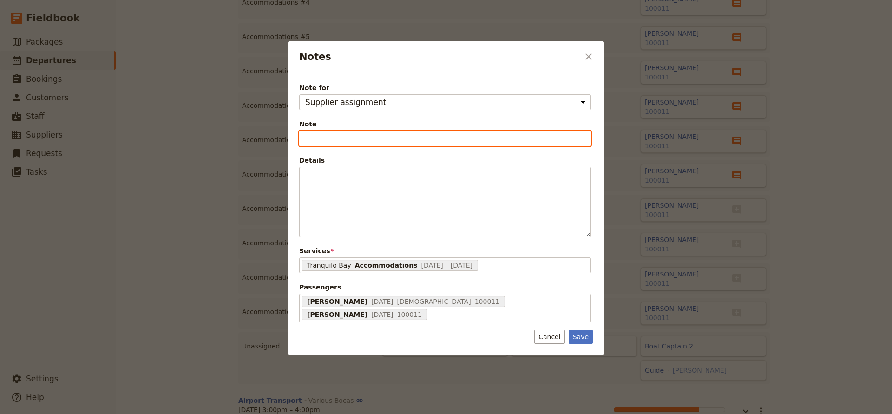
click at [446, 133] on input "Note" at bounding box center [445, 139] width 292 height 16
type input "Cabana 1"
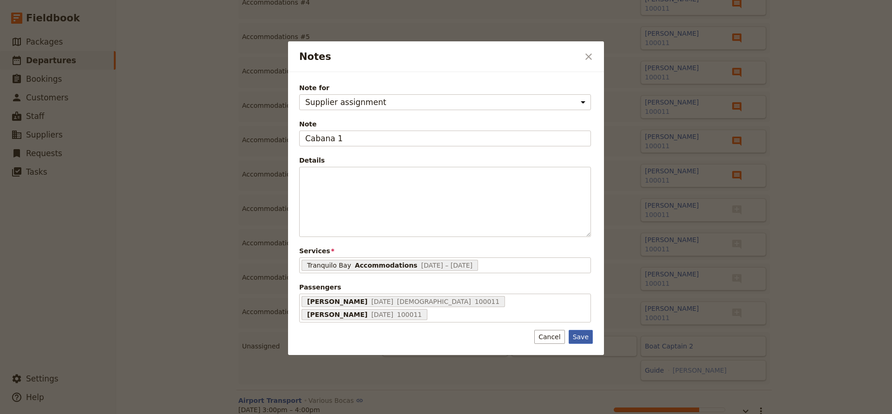
click at [580, 330] on button "Save" at bounding box center [581, 337] width 24 height 14
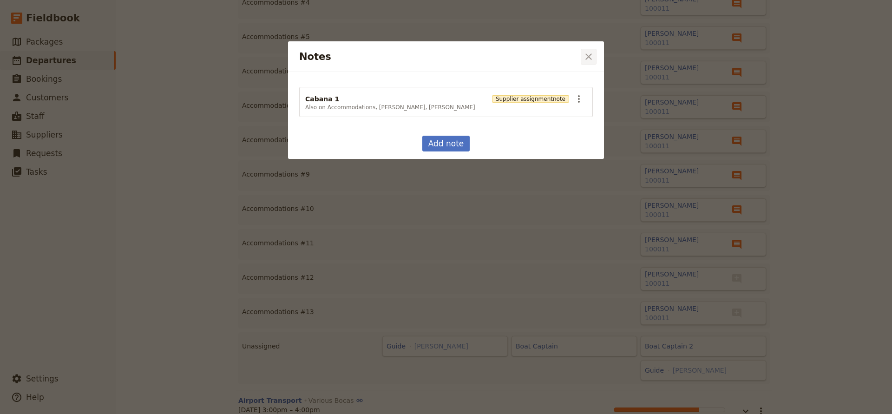
click at [586, 58] on icon "Close dialog" at bounding box center [588, 56] width 11 height 11
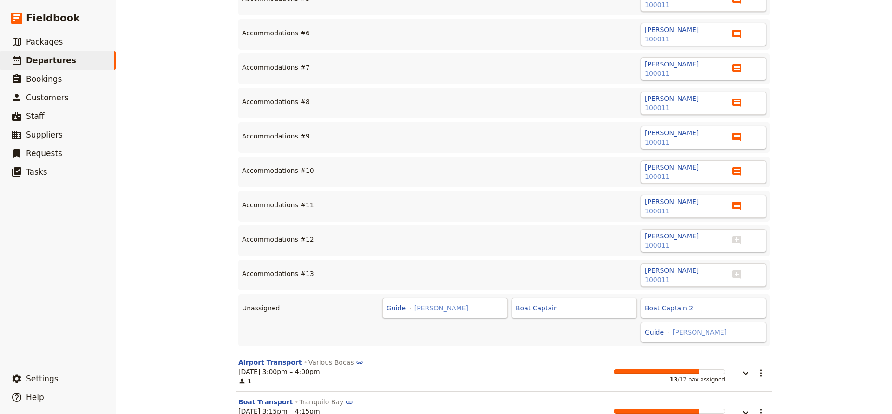
scroll to position [332, 0]
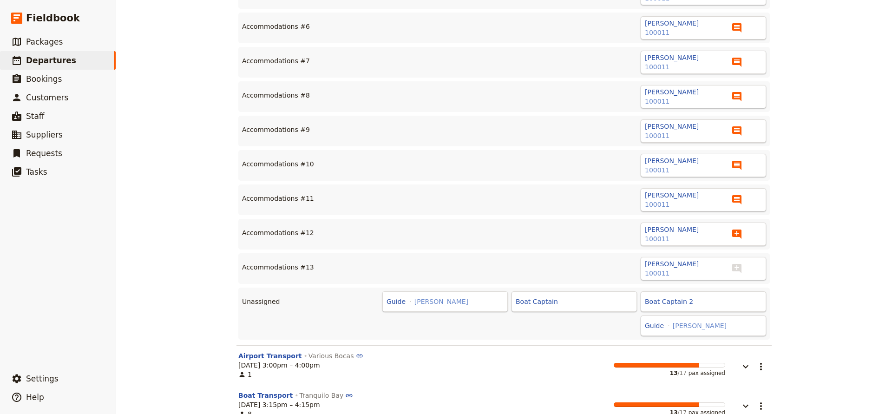
click at [739, 236] on icon "Add note" at bounding box center [736, 233] width 9 height 9
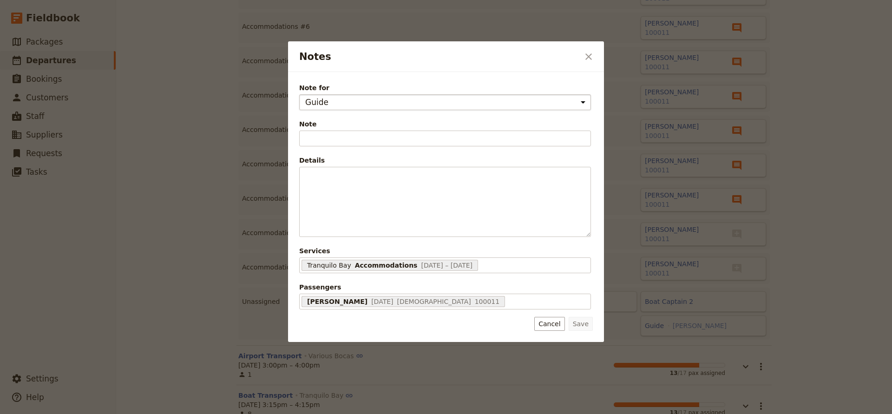
select select "SUPPLIER_ASSIGNMENT"
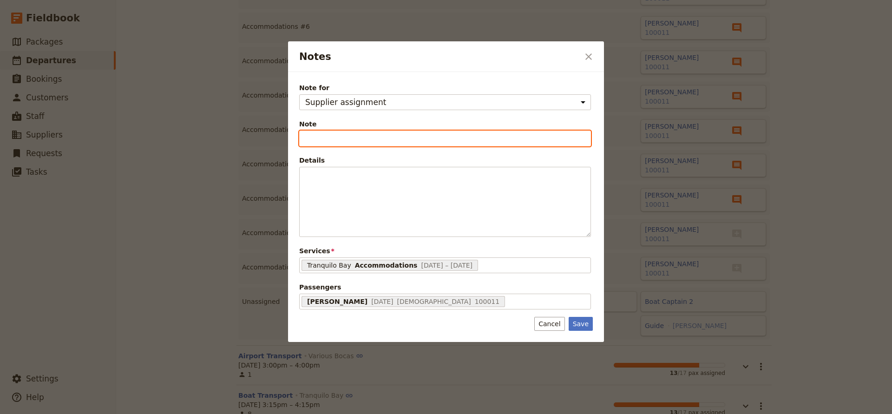
click at [481, 135] on input "Note" at bounding box center [445, 139] width 292 height 16
type input "Cabana 6"
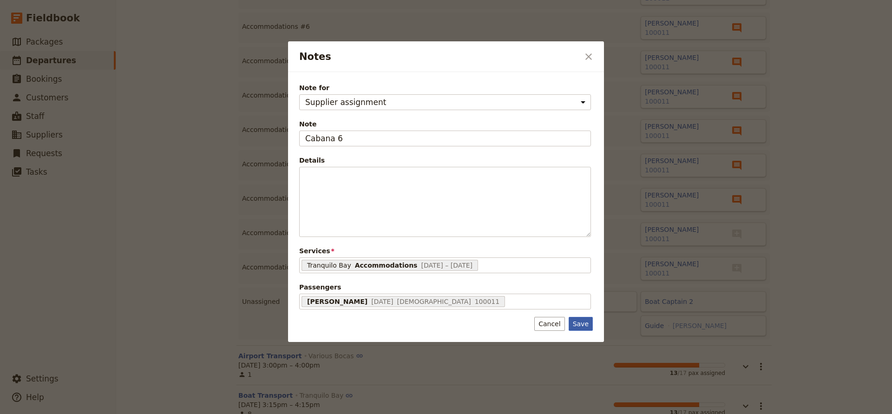
click at [578, 321] on button "Save" at bounding box center [581, 324] width 24 height 14
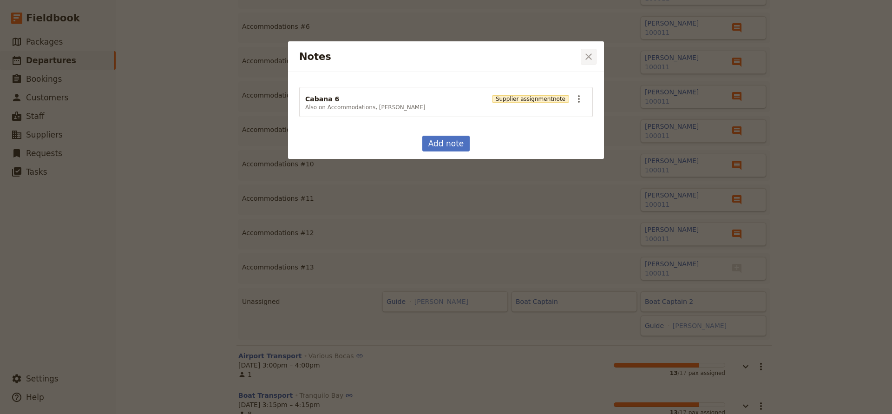
click at [586, 58] on icon "Close dialog" at bounding box center [588, 56] width 11 height 11
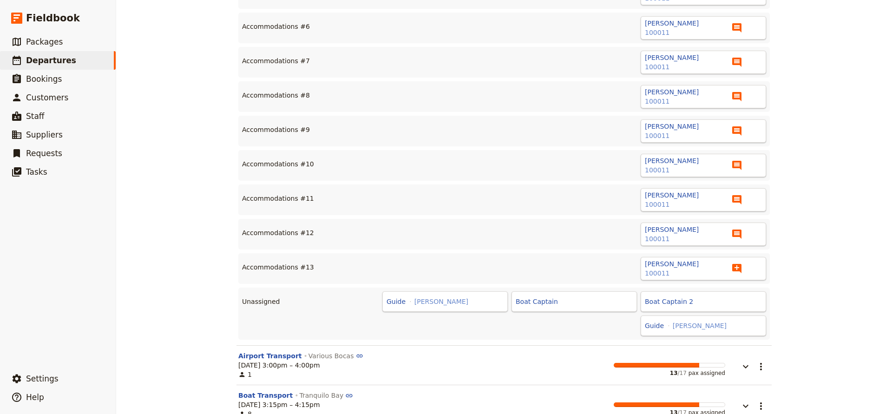
click at [737, 268] on icon "Add note" at bounding box center [736, 268] width 11 height 11
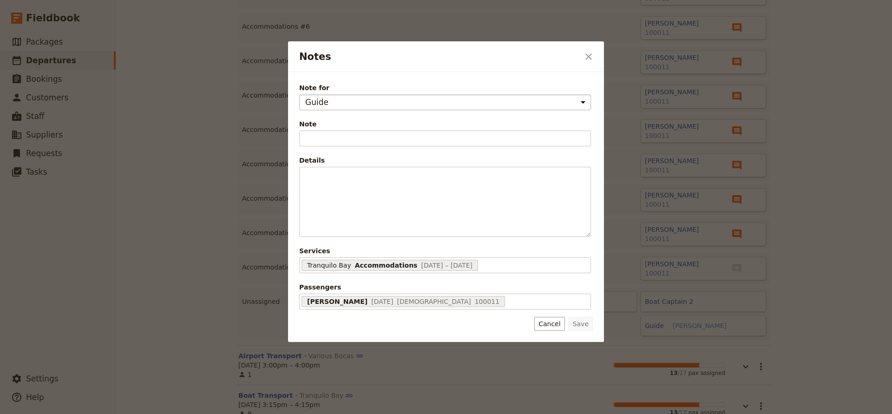
select select "SUPPLIER_ASSIGNMENT"
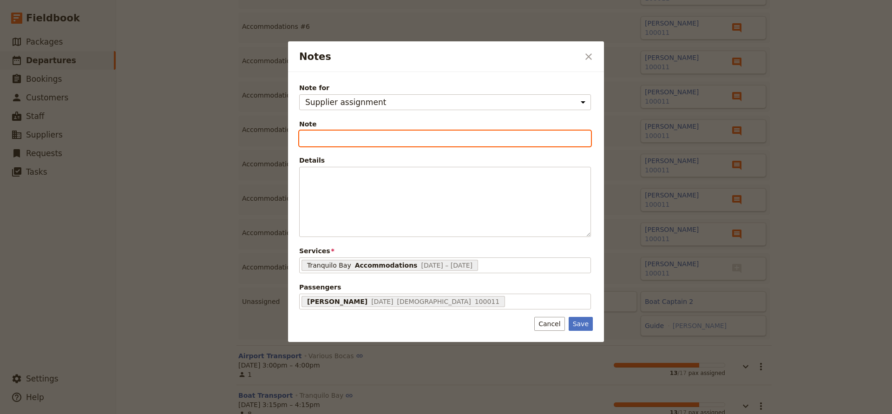
click at [490, 137] on input "Note" at bounding box center [445, 139] width 292 height 16
type input "Cabana 8"
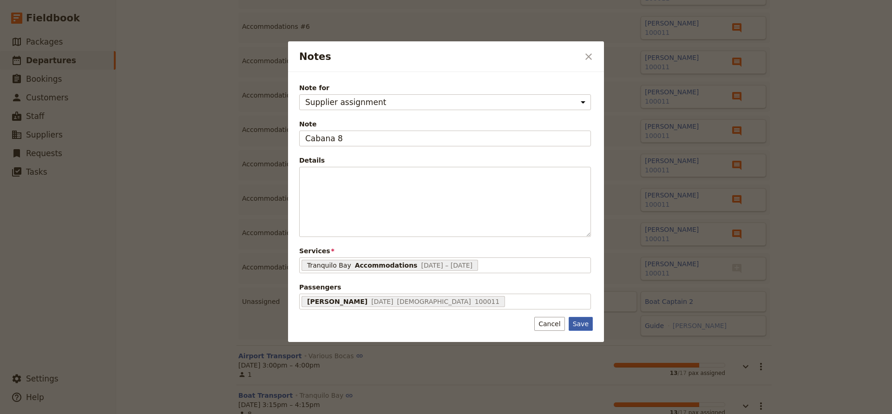
click at [577, 321] on button "Save" at bounding box center [581, 324] width 24 height 14
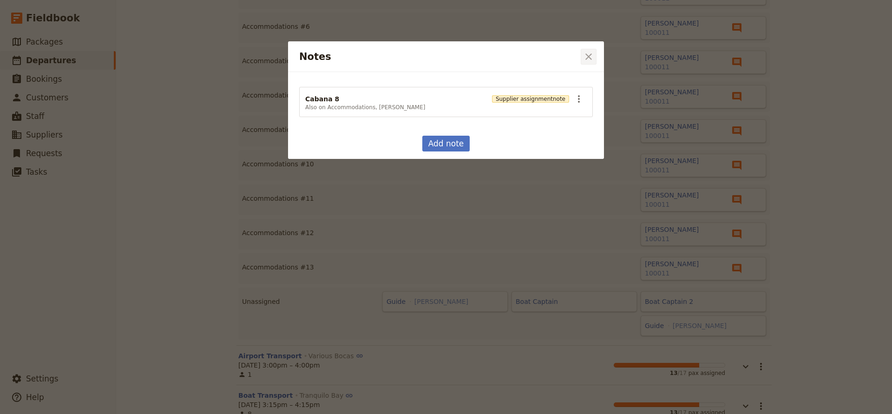
click at [590, 60] on icon "Close dialog" at bounding box center [588, 56] width 11 height 11
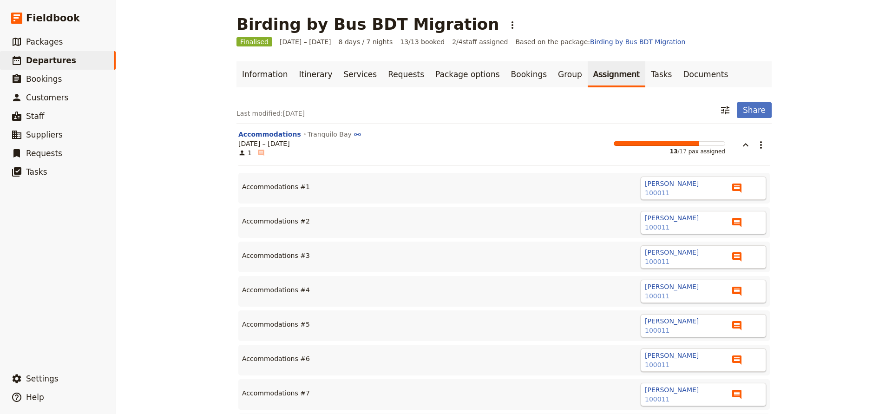
scroll to position [0, 0]
click at [742, 146] on icon "button" at bounding box center [745, 144] width 11 height 11
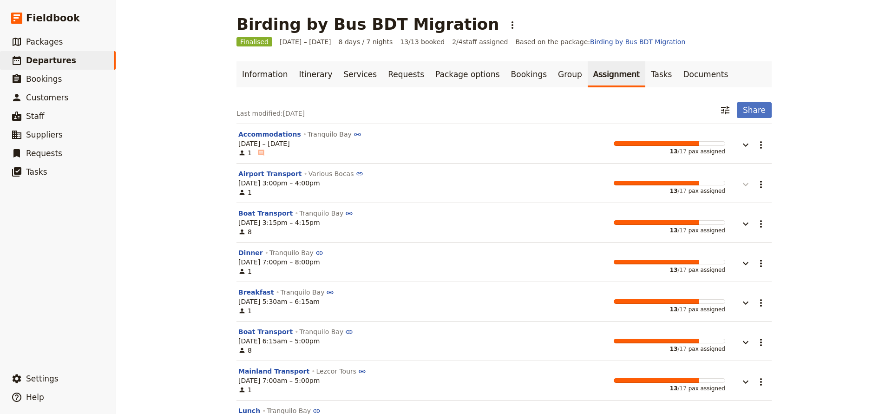
click at [744, 186] on icon "button" at bounding box center [745, 184] width 11 height 11
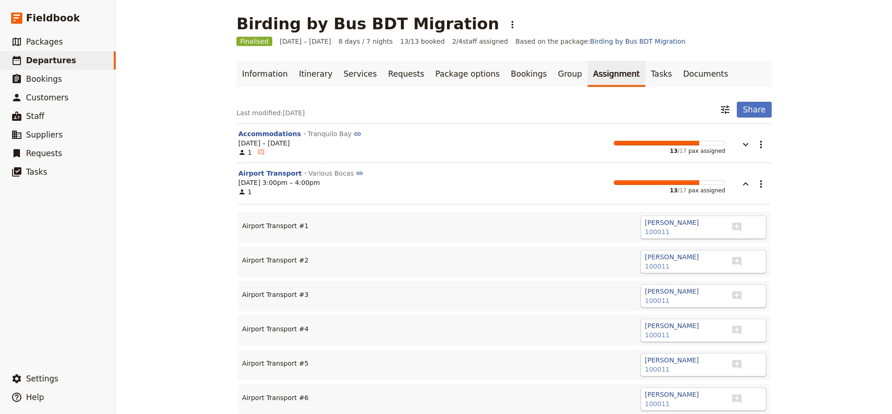
scroll to position [1, 0]
click at [744, 183] on icon "button" at bounding box center [745, 183] width 11 height 11
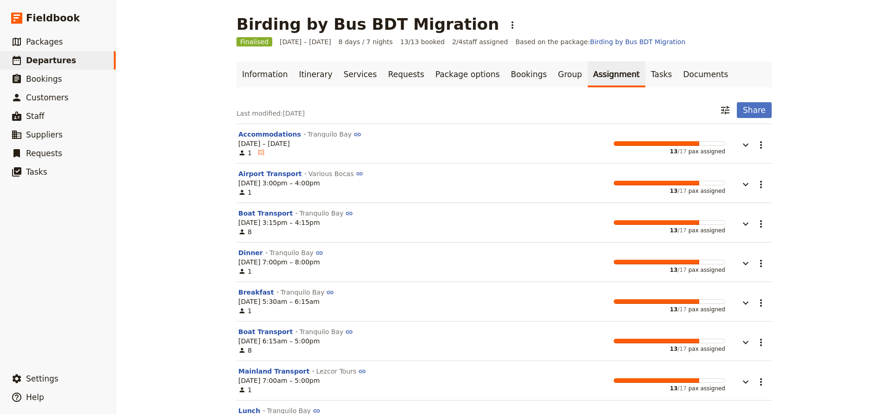
scroll to position [0, 0]
click at [399, 74] on link "Requests" at bounding box center [405, 74] width 47 height 26
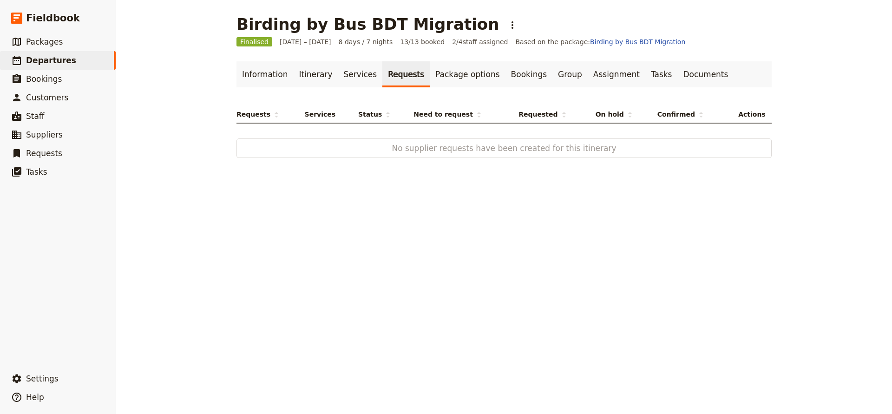
click at [427, 149] on span "No supplier requests have been created for this itinerary" at bounding box center [504, 148] width 475 height 11
click at [262, 113] on span "Requests" at bounding box center [257, 114] width 42 height 9
click at [330, 146] on span "No supplier requests have been created for this itinerary" at bounding box center [504, 148] width 475 height 11
click at [346, 73] on link "Services" at bounding box center [360, 74] width 45 height 26
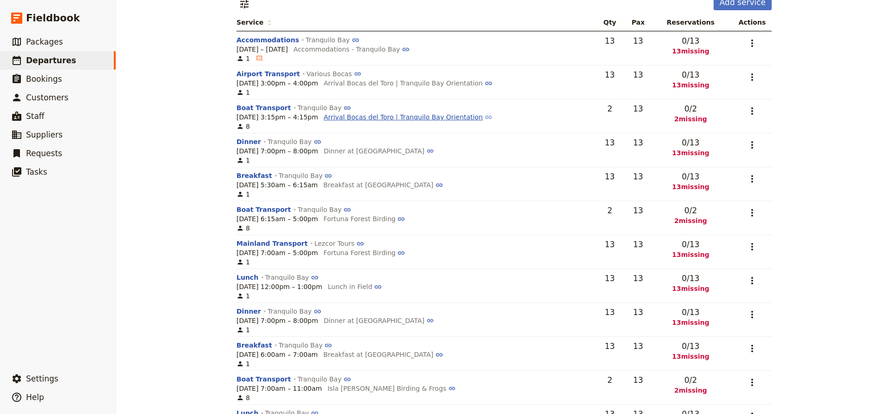
scroll to position [109, 0]
click at [750, 245] on icon "Actions" at bounding box center [751, 245] width 11 height 11
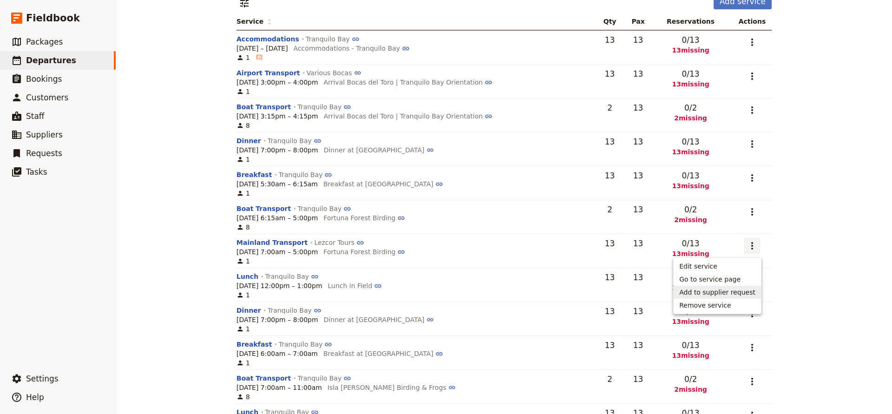
click at [725, 288] on span "Add to supplier request" at bounding box center [717, 292] width 76 height 9
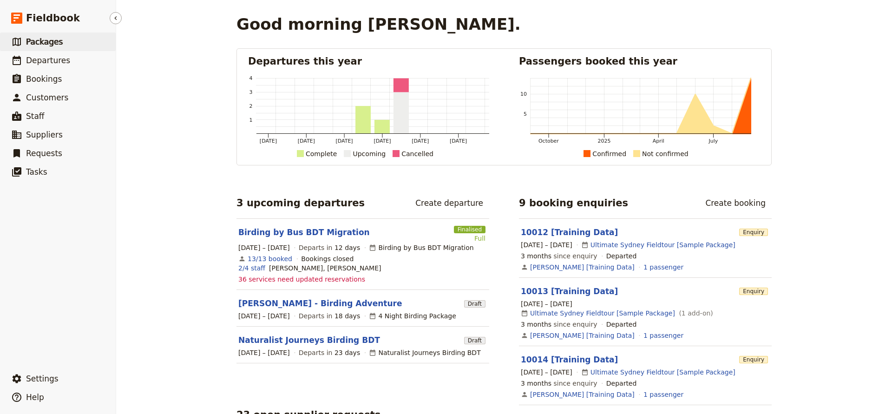
click at [37, 45] on span "Packages" at bounding box center [44, 41] width 37 height 9
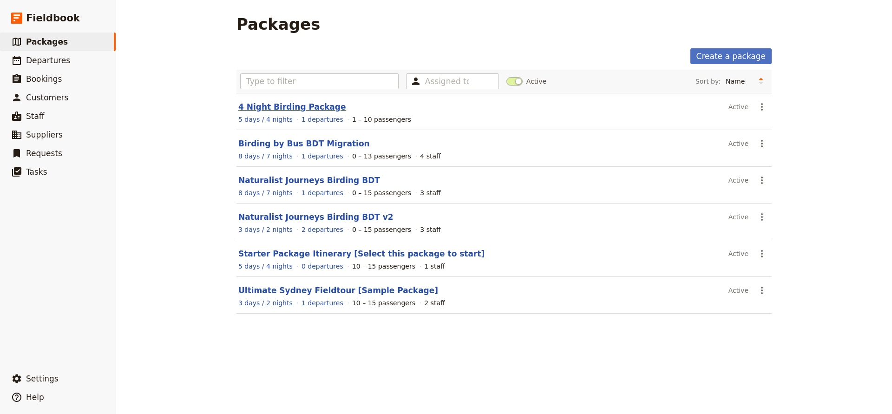
click at [283, 108] on link "4 Night Birding Package" at bounding box center [292, 106] width 108 height 9
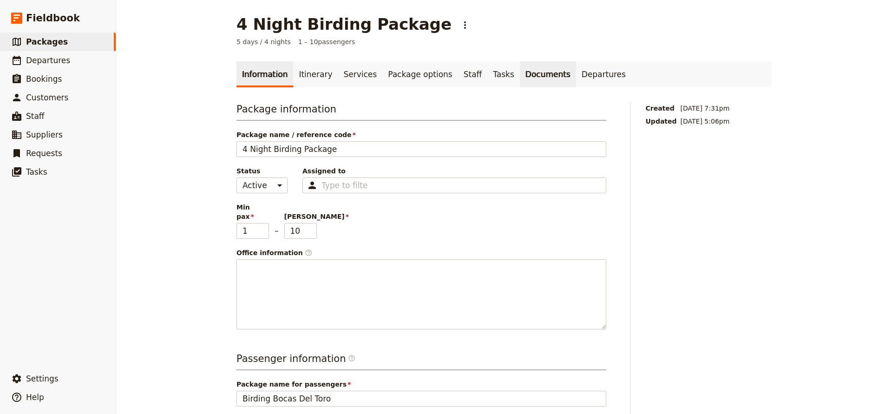
click at [527, 75] on link "Documents" at bounding box center [548, 74] width 56 height 26
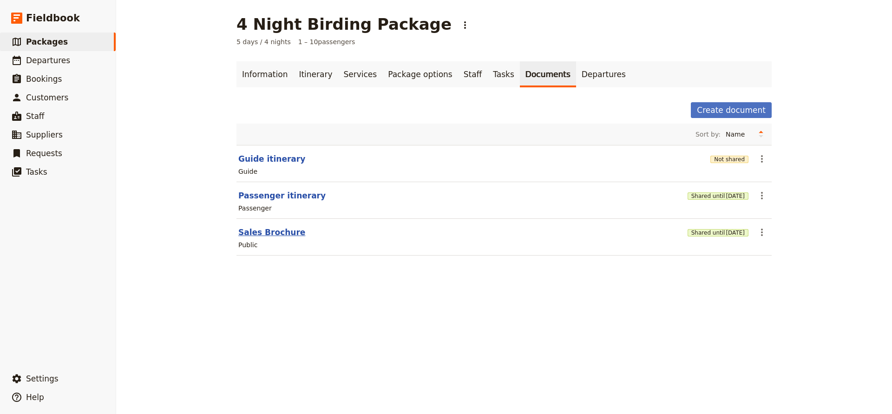
click at [276, 233] on button "Sales Brochure" at bounding box center [271, 232] width 67 height 11
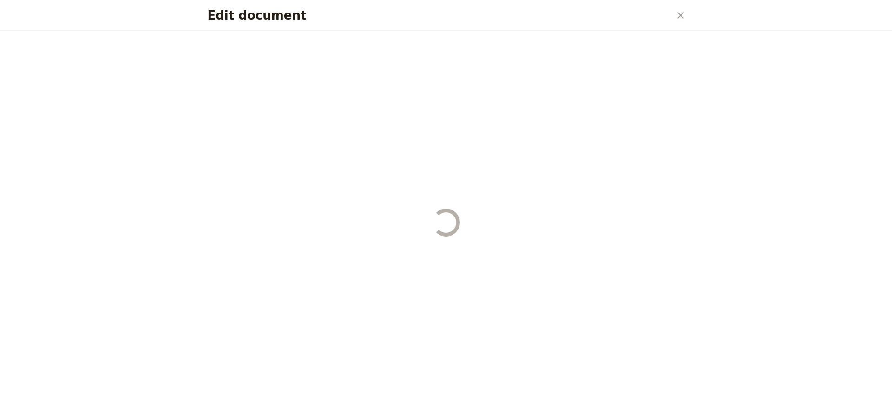
select select "DEFAULT"
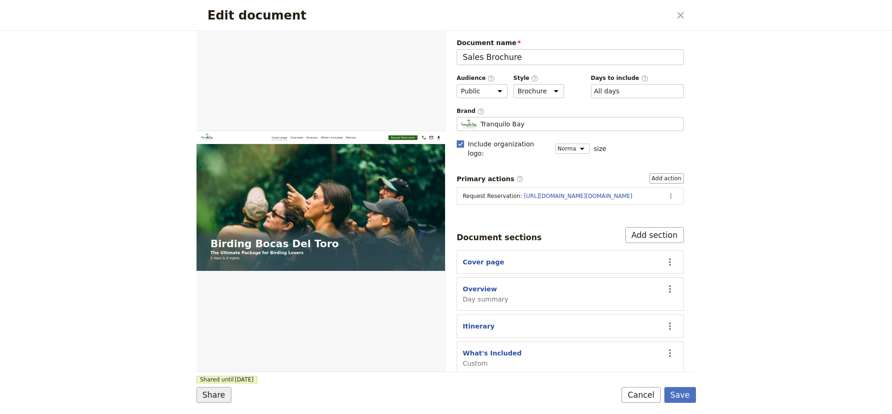
click at [208, 391] on button "Share" at bounding box center [213, 395] width 35 height 16
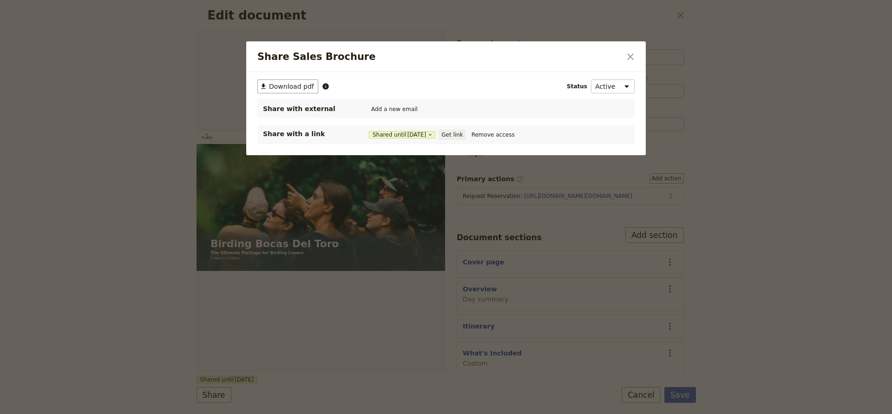
click at [463, 134] on button "Get link" at bounding box center [452, 135] width 26 height 10
